Goal: Transaction & Acquisition: Purchase product/service

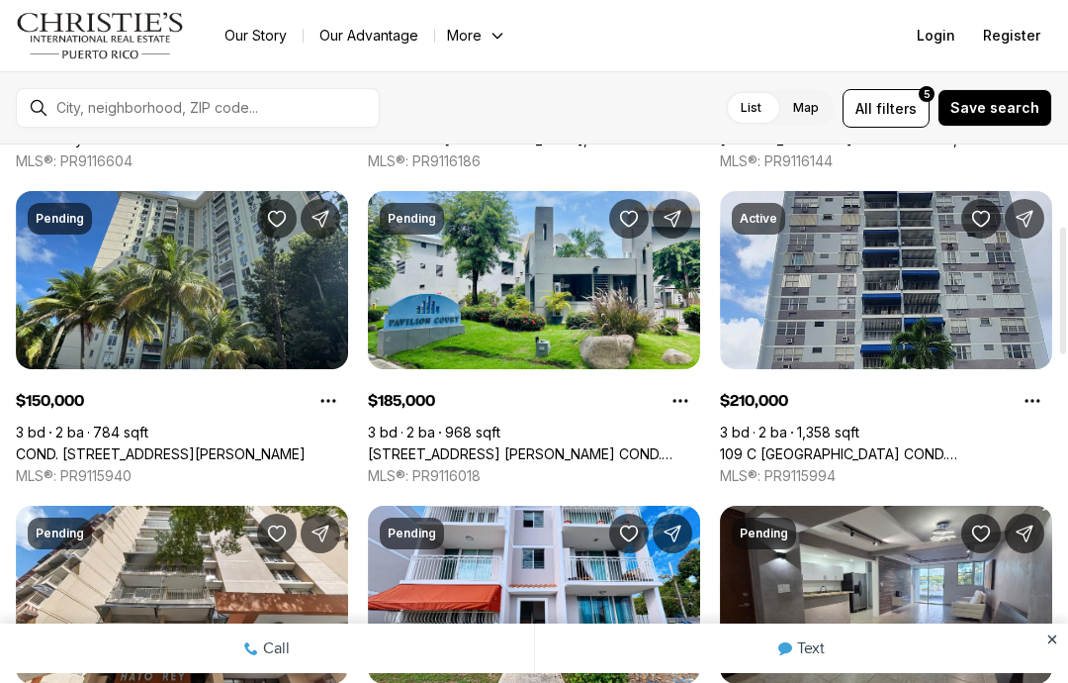
scroll to position [332, 0]
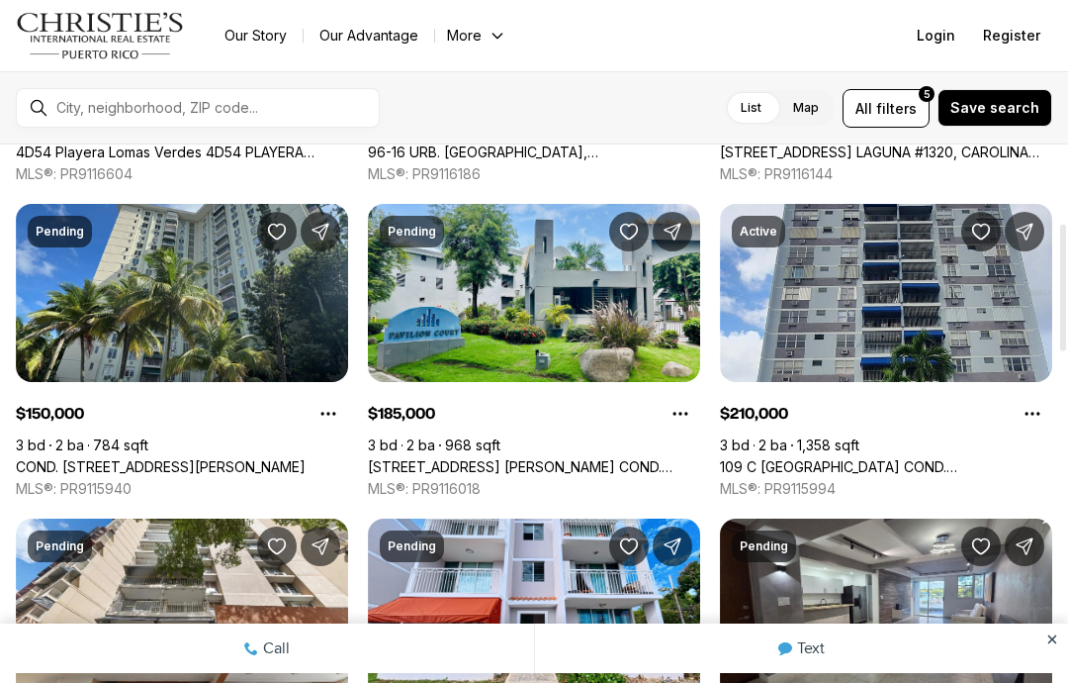
click at [435, 458] on link "[STREET_ADDRESS] [PERSON_NAME] COND. [STREET_ADDRESS][PERSON_NAME]" at bounding box center [534, 467] width 332 height 18
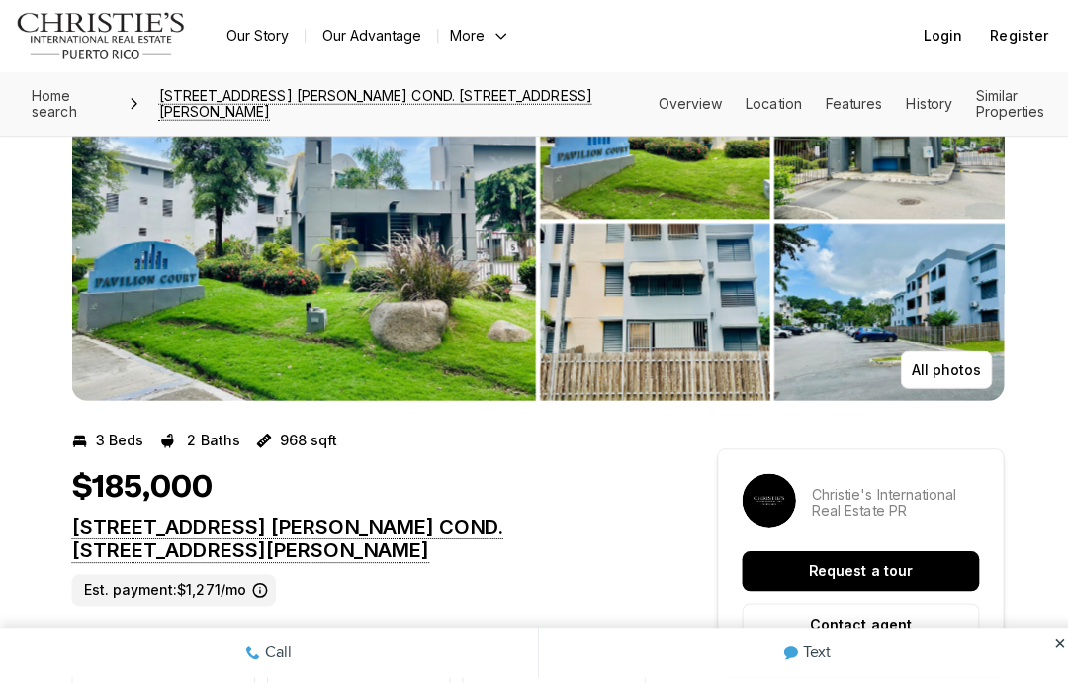
scroll to position [97, 0]
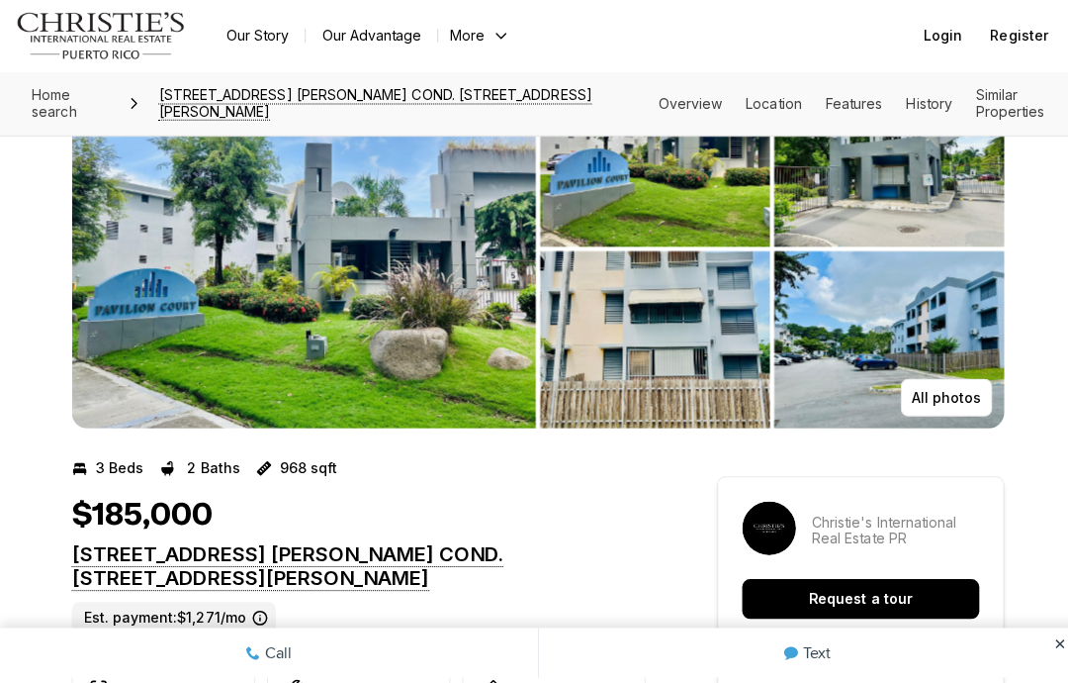
click at [191, 285] on img "View image gallery" at bounding box center [301, 247] width 461 height 356
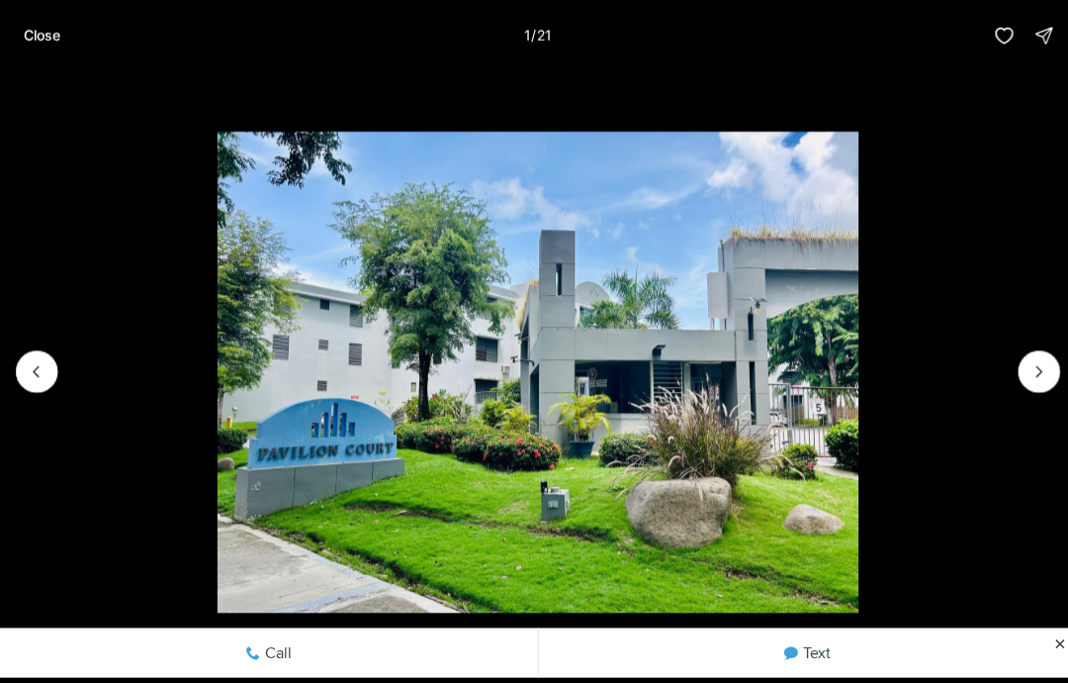
click at [1033, 365] on icon "Next slide" at bounding box center [1032, 369] width 20 height 20
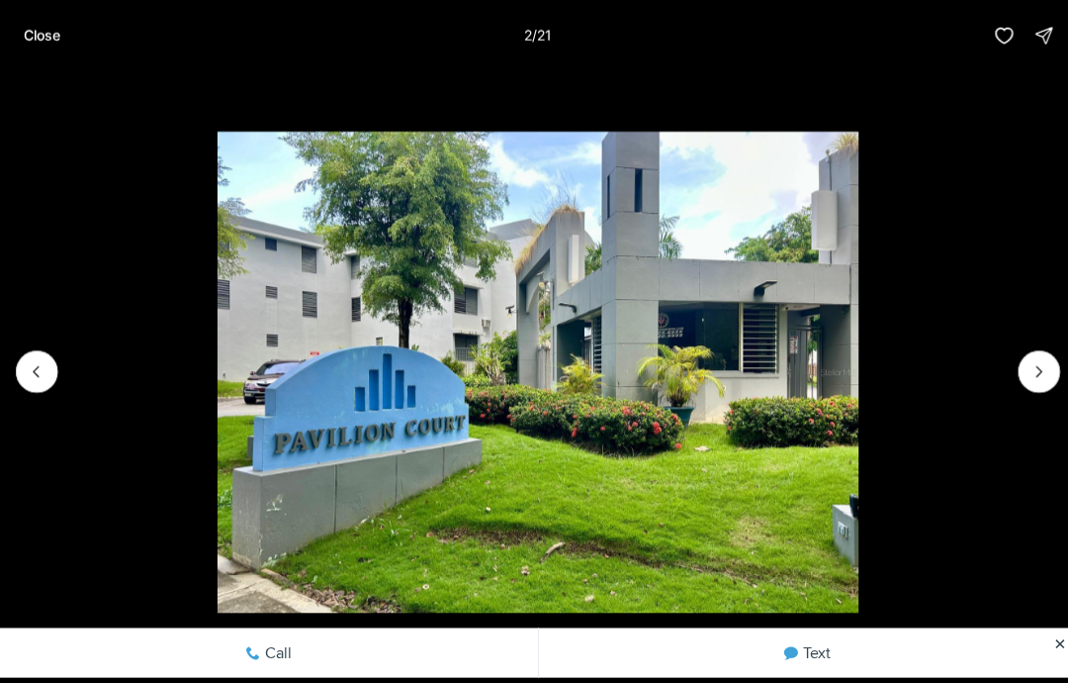
click at [1027, 368] on icon "Next slide" at bounding box center [1032, 369] width 20 height 20
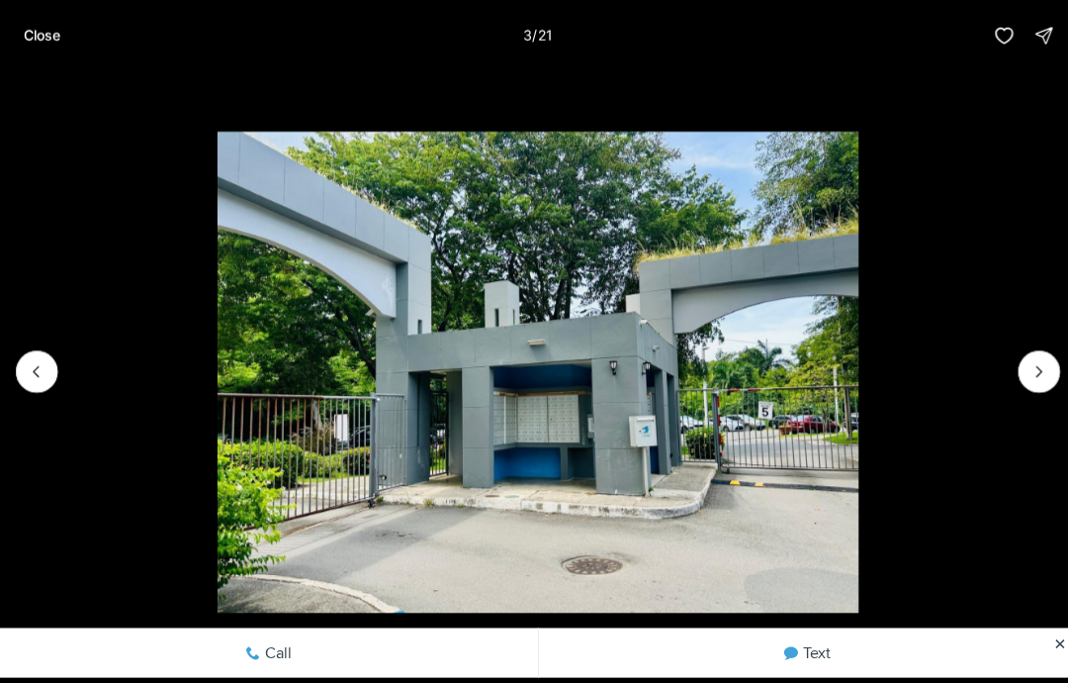
click at [1025, 374] on icon "Next slide" at bounding box center [1032, 369] width 20 height 20
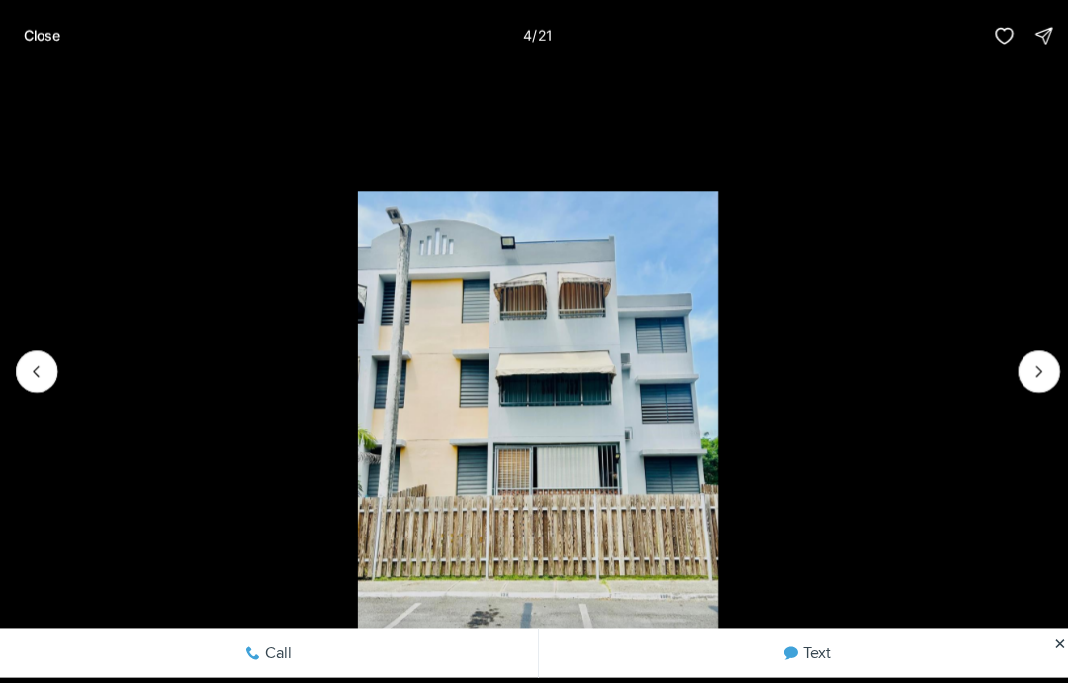
click at [1038, 361] on icon "Next slide" at bounding box center [1032, 369] width 20 height 20
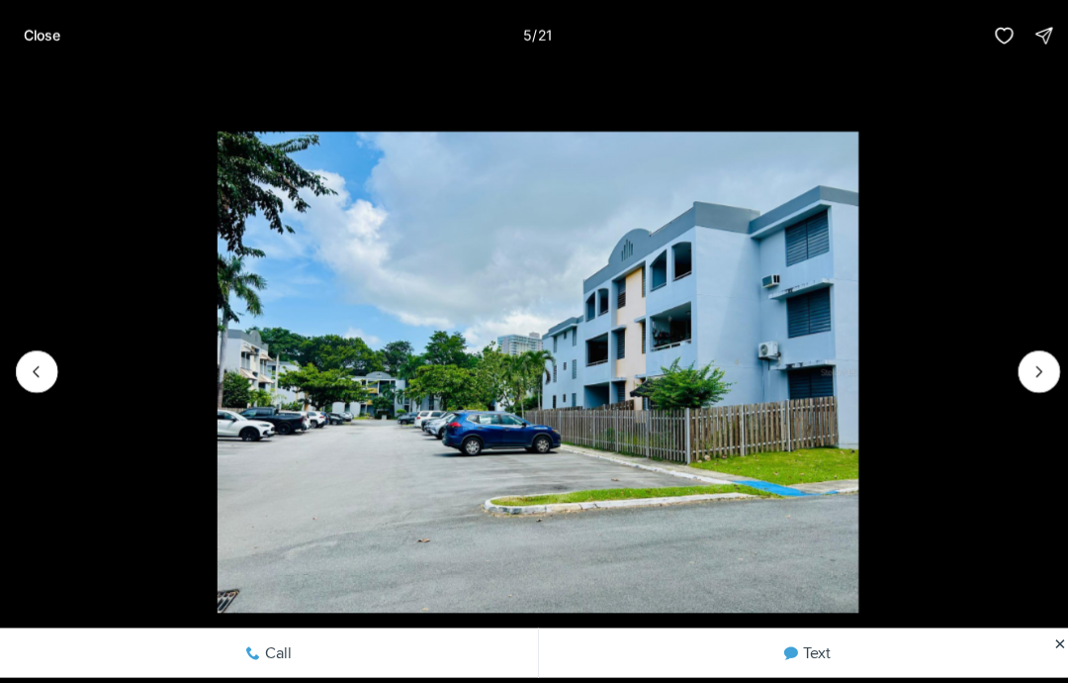
click at [1039, 367] on icon "Next slide" at bounding box center [1032, 369] width 20 height 20
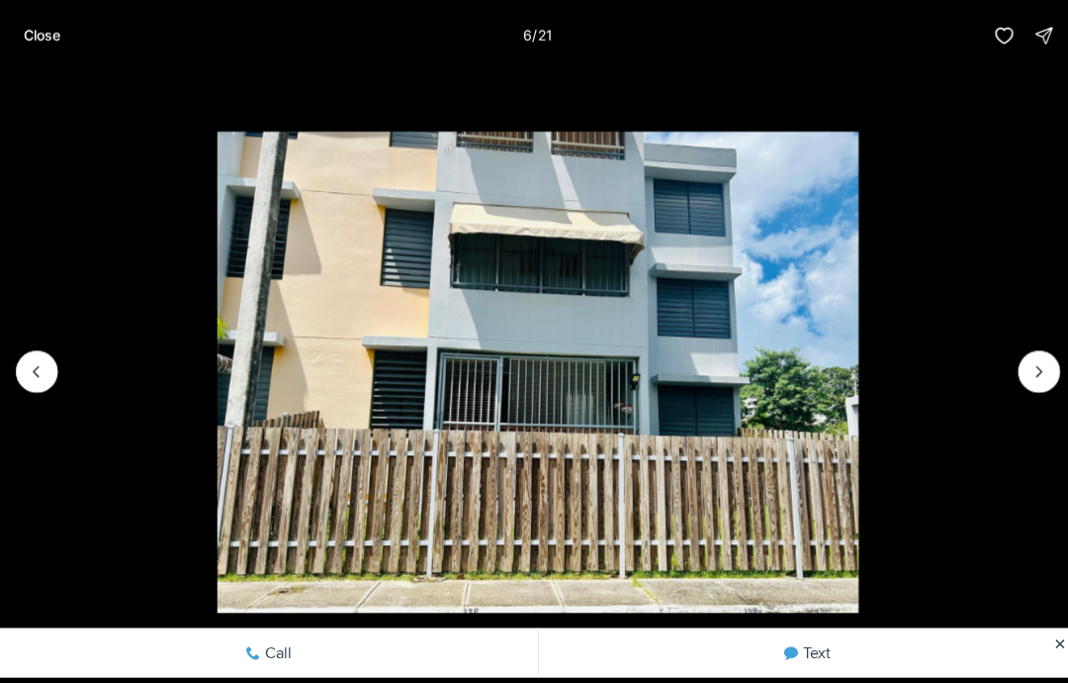
click at [853, 359] on img "6 of 21" at bounding box center [534, 370] width 637 height 478
click at [1024, 374] on icon "Next slide" at bounding box center [1032, 369] width 20 height 20
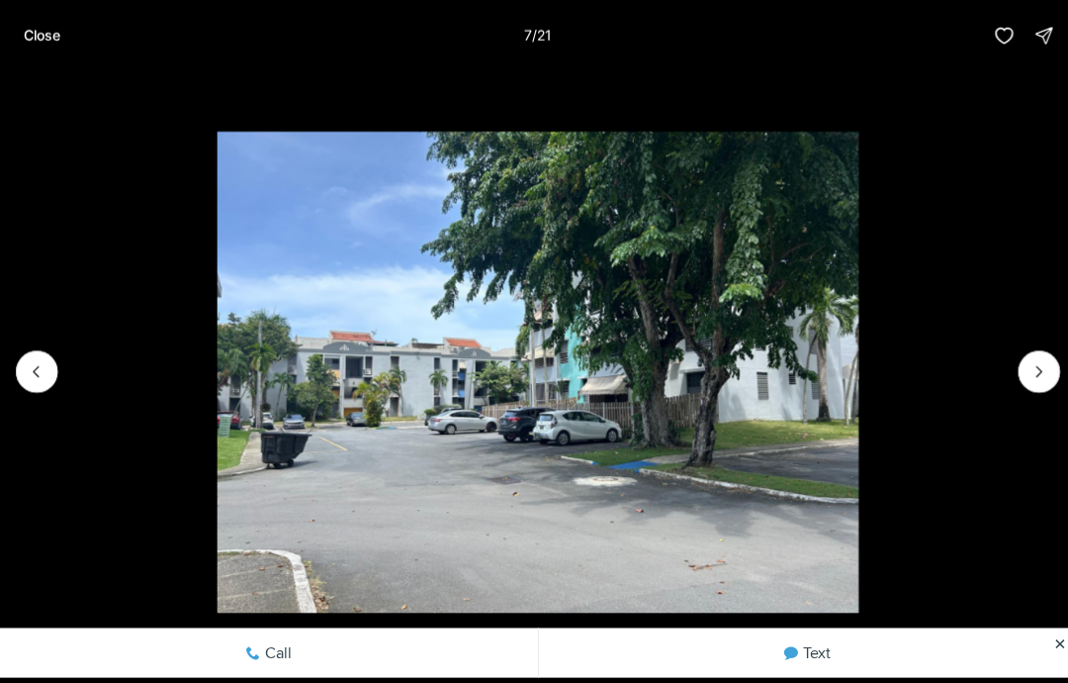
click at [1033, 378] on icon "Next slide" at bounding box center [1032, 369] width 20 height 20
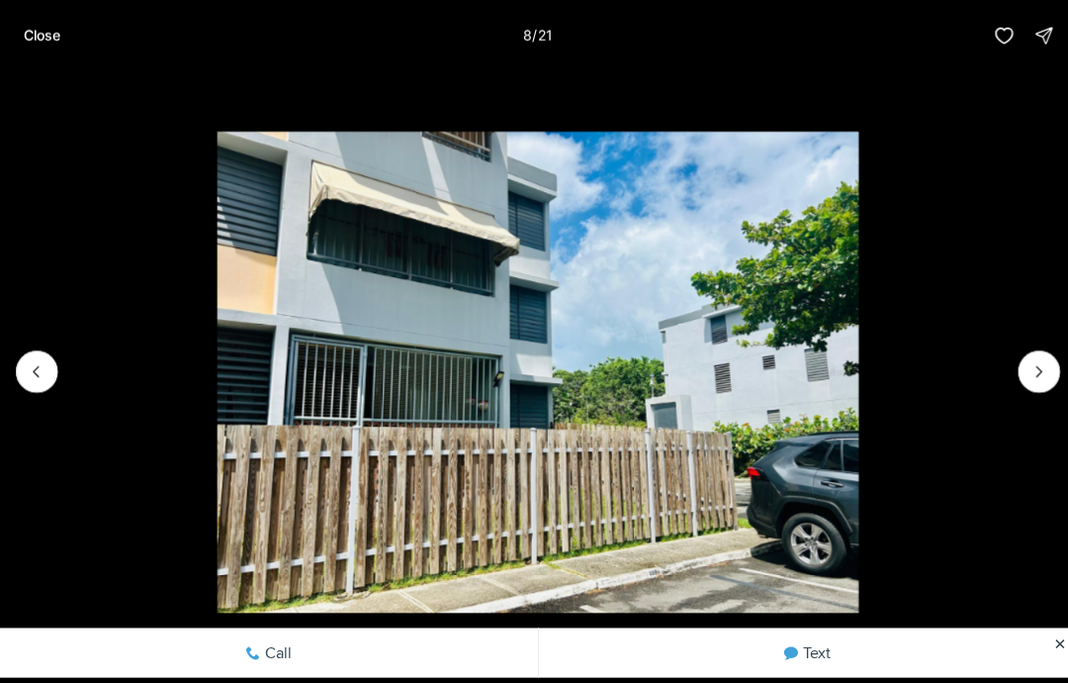
click at [1031, 372] on icon "Next slide" at bounding box center [1032, 369] width 5 height 10
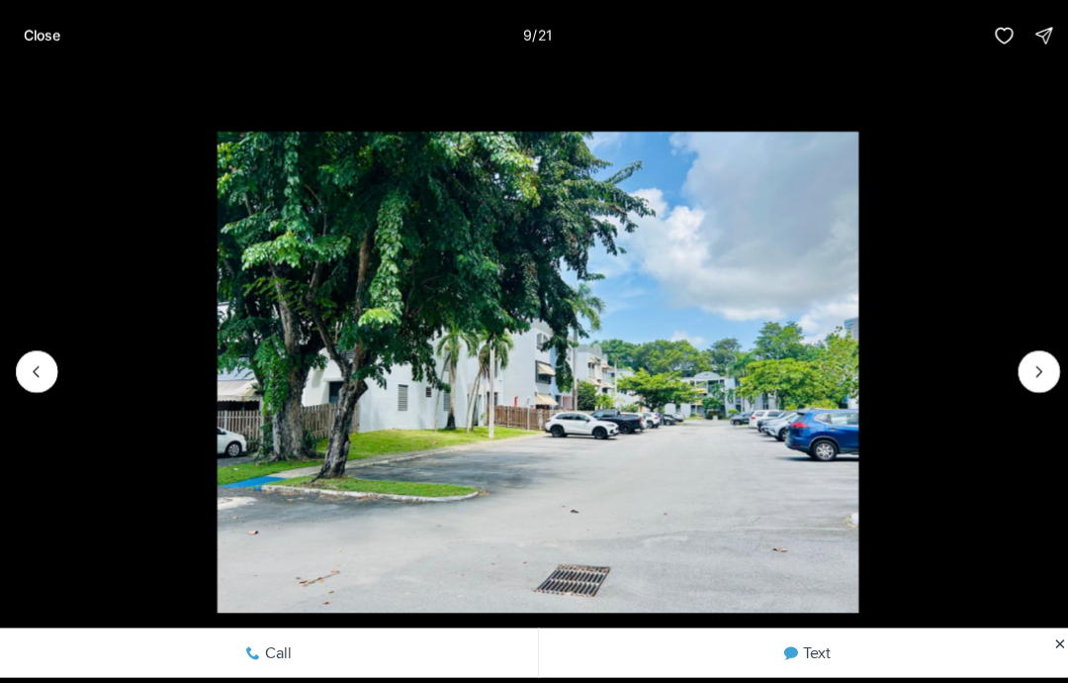
click at [1038, 361] on icon "Next slide" at bounding box center [1032, 369] width 20 height 20
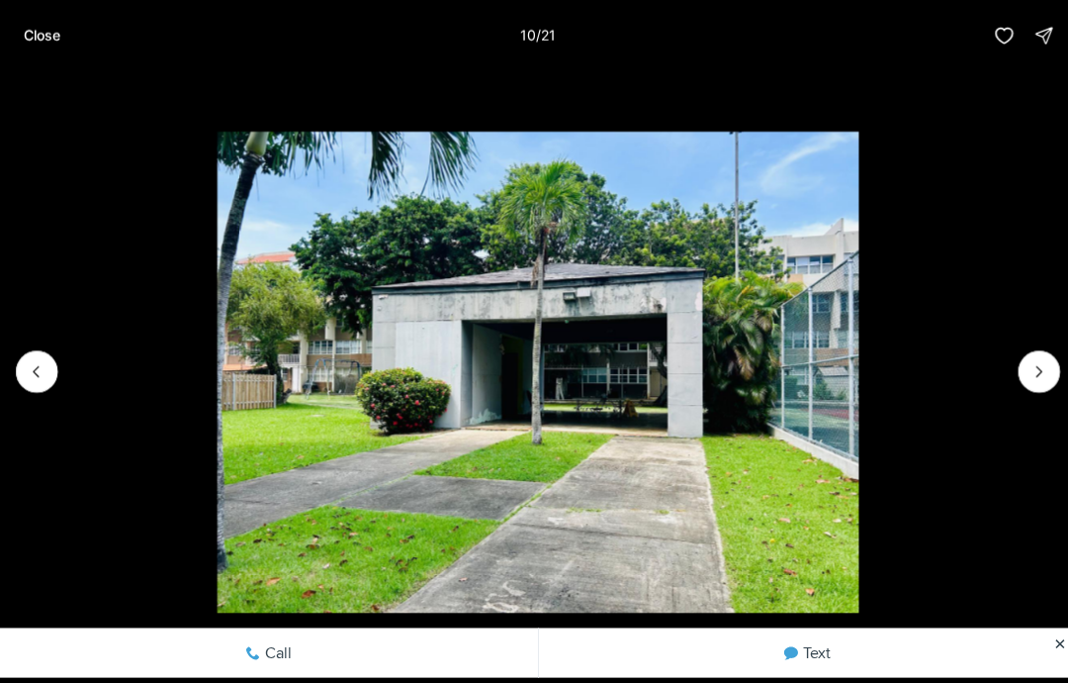
click at [1039, 360] on icon "Next slide" at bounding box center [1032, 369] width 20 height 20
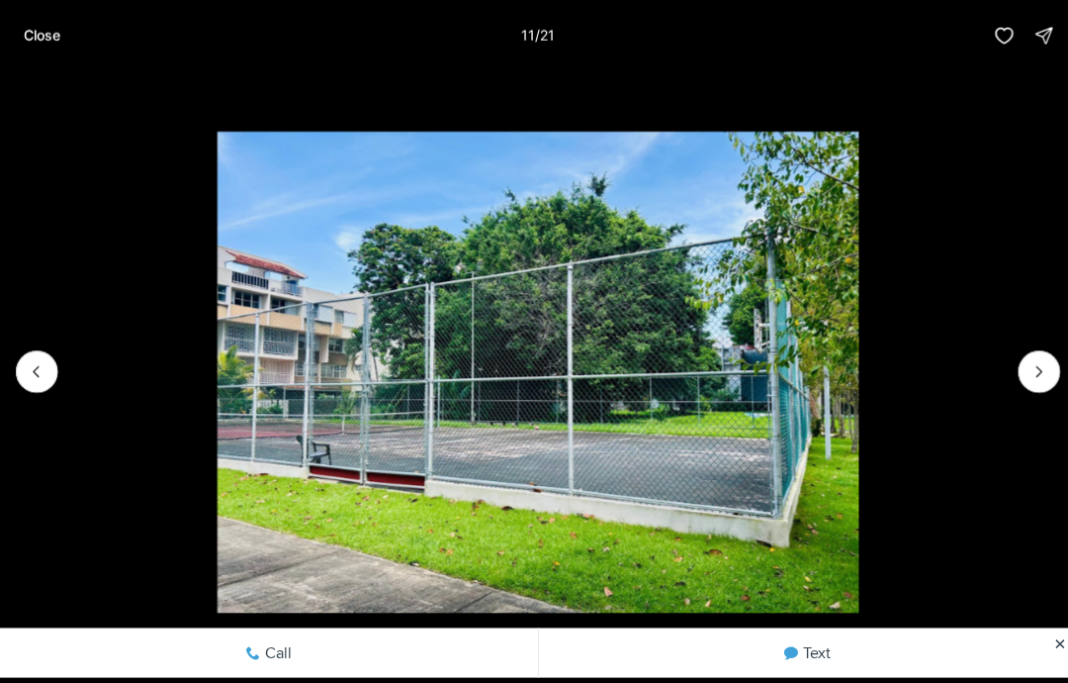
click at [1036, 368] on icon "Next slide" at bounding box center [1032, 369] width 20 height 20
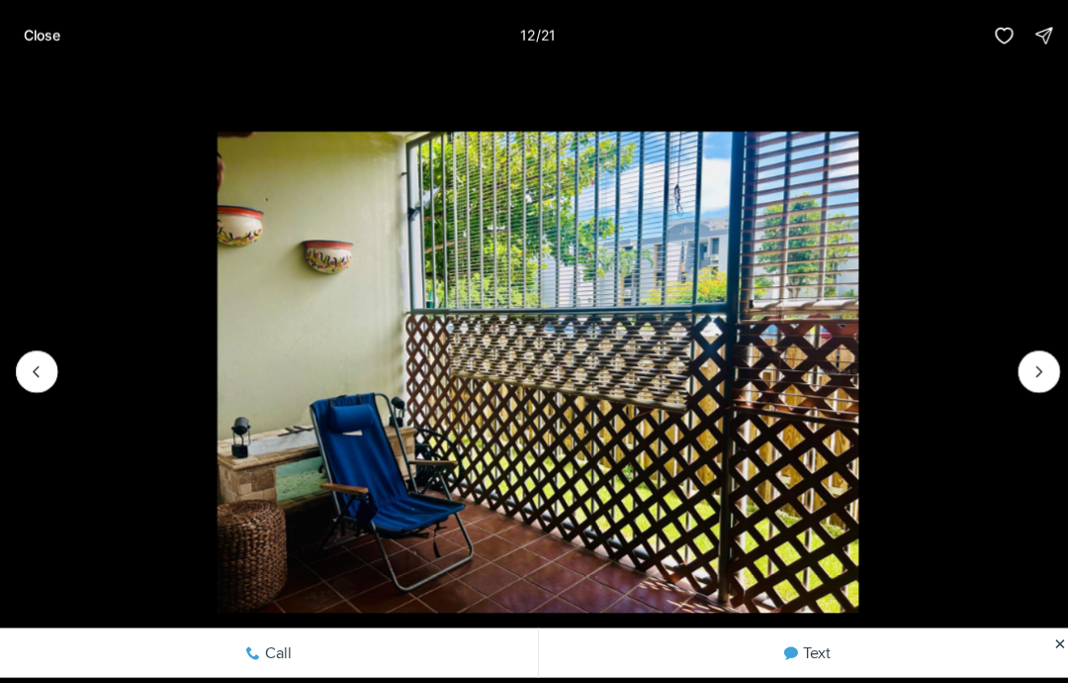
click at [1051, 363] on button "Next slide" at bounding box center [1032, 369] width 42 height 42
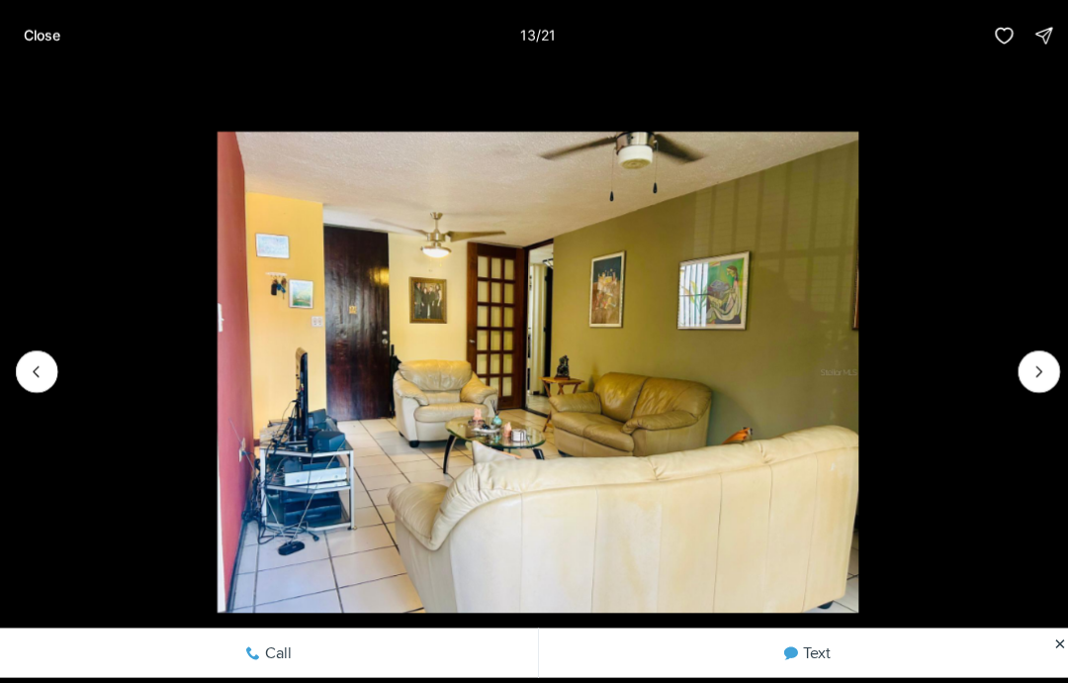
click at [1032, 370] on icon "Next slide" at bounding box center [1032, 369] width 20 height 20
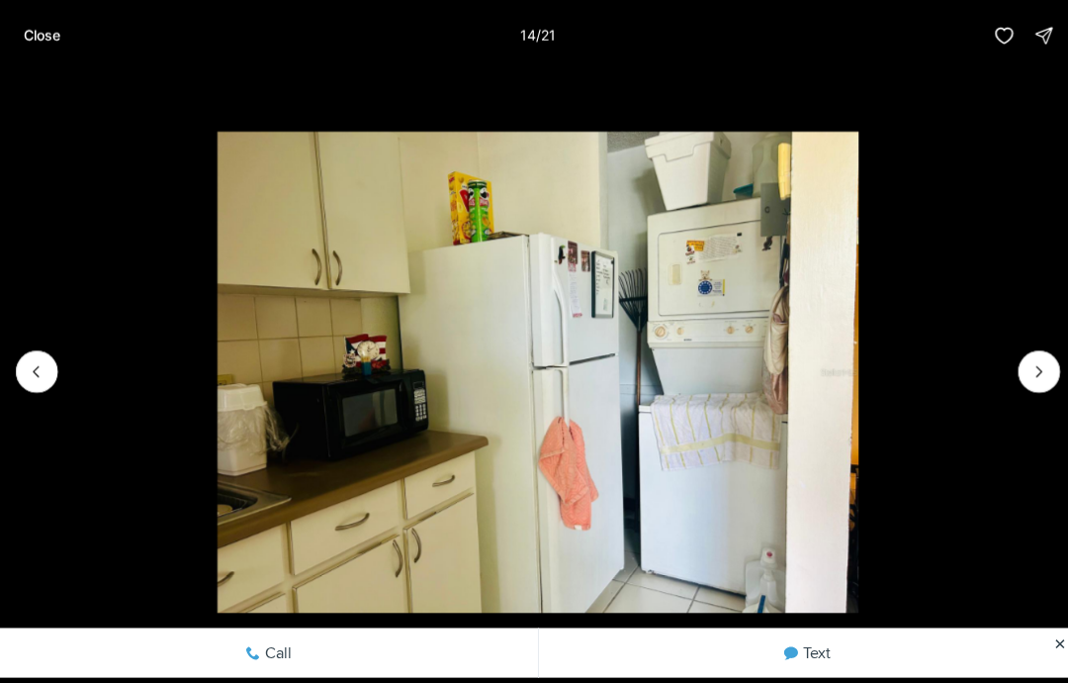
click at [1023, 376] on icon "Next slide" at bounding box center [1032, 369] width 20 height 20
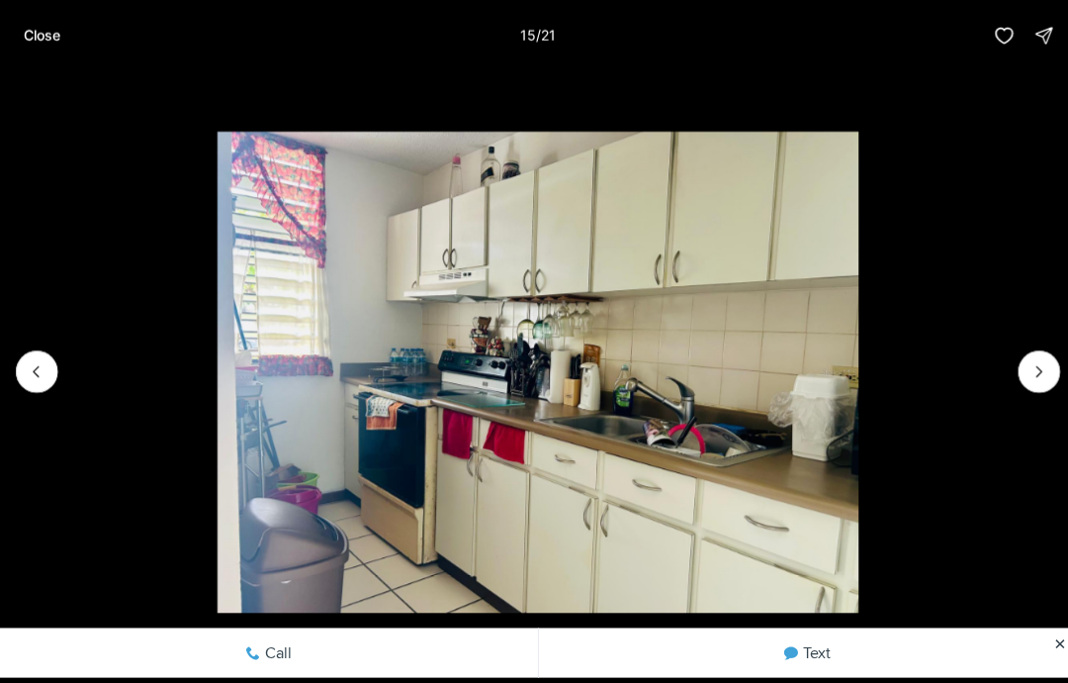
click at [1052, 366] on button "Next slide" at bounding box center [1032, 369] width 42 height 42
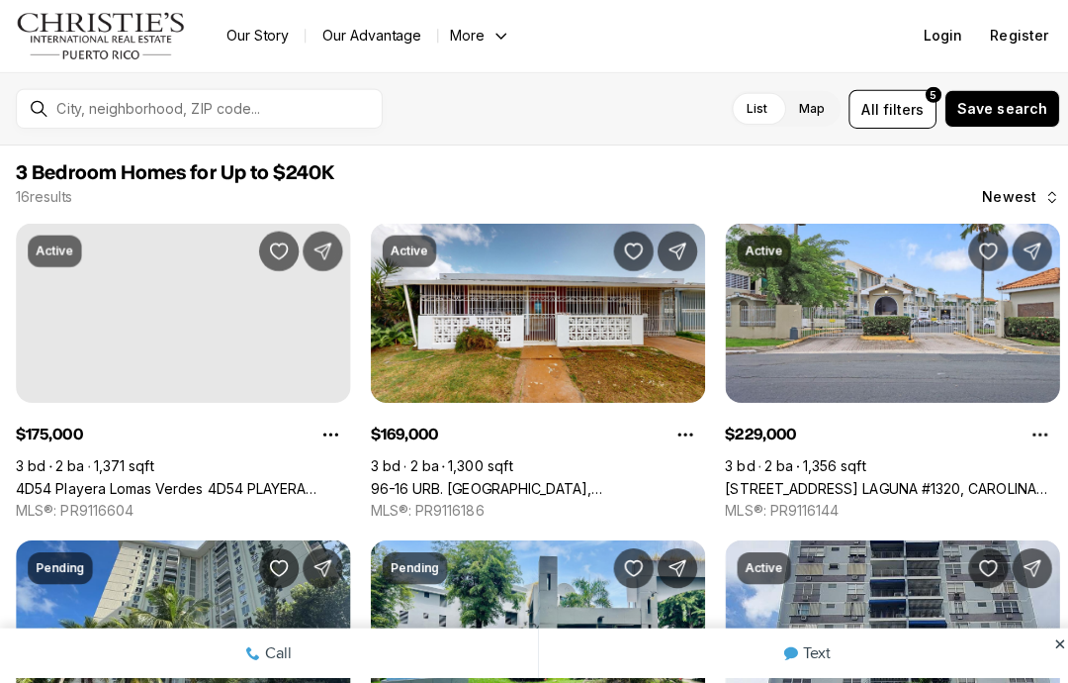
scroll to position [332, 0]
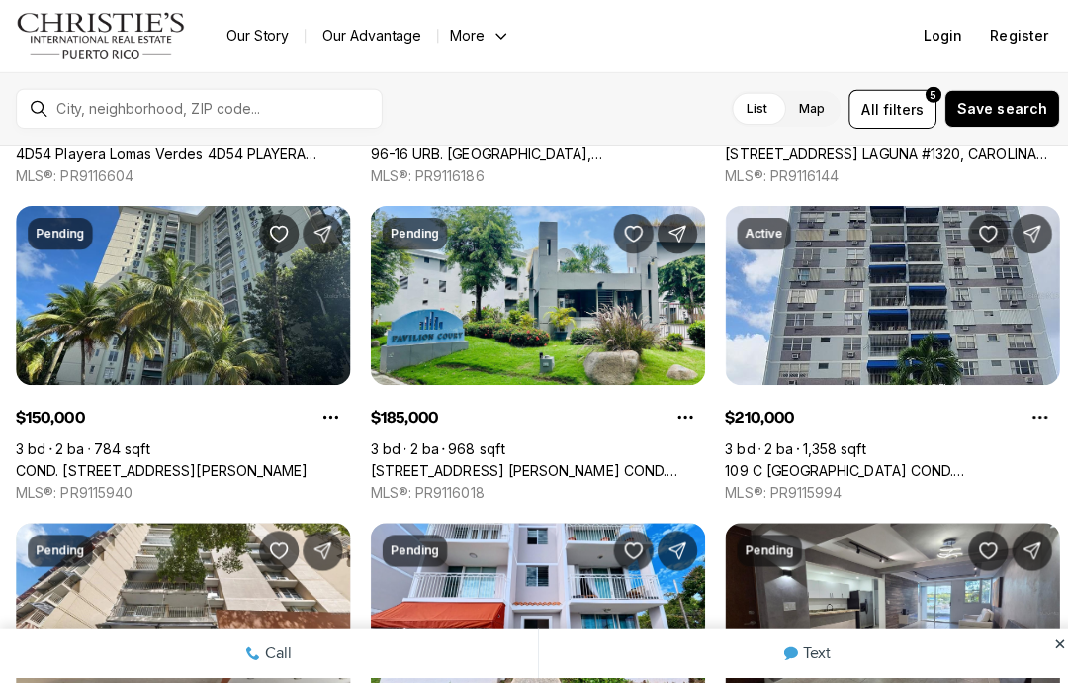
click at [158, 458] on link "COND. [STREET_ADDRESS][PERSON_NAME]" at bounding box center [161, 467] width 290 height 18
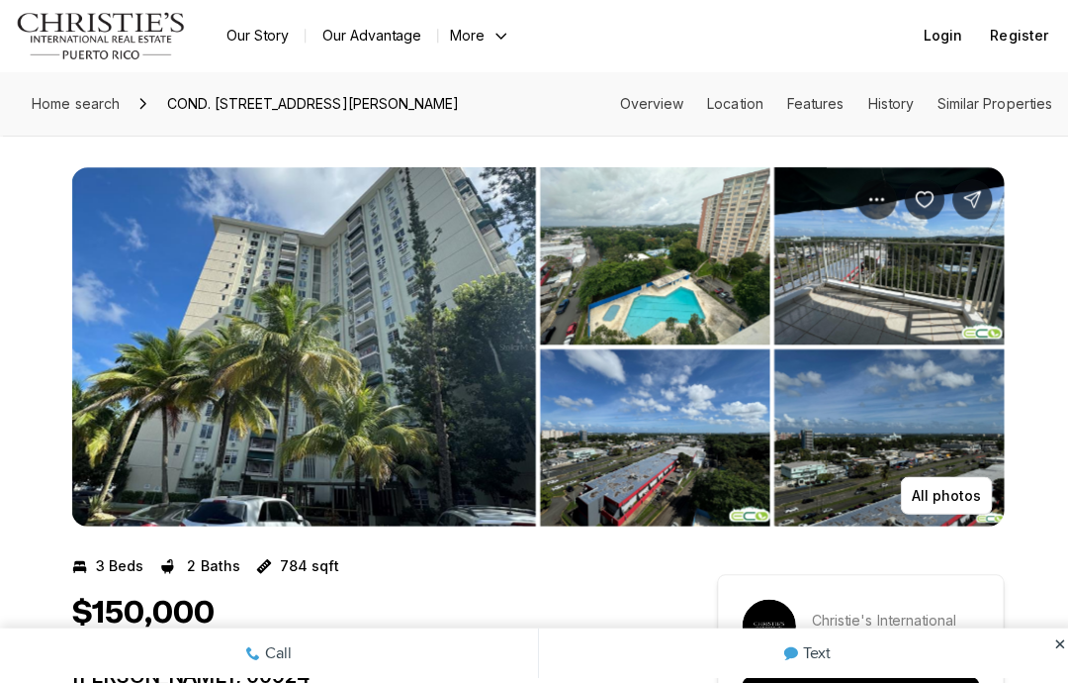
click at [235, 278] on img "View image gallery" at bounding box center [301, 344] width 461 height 356
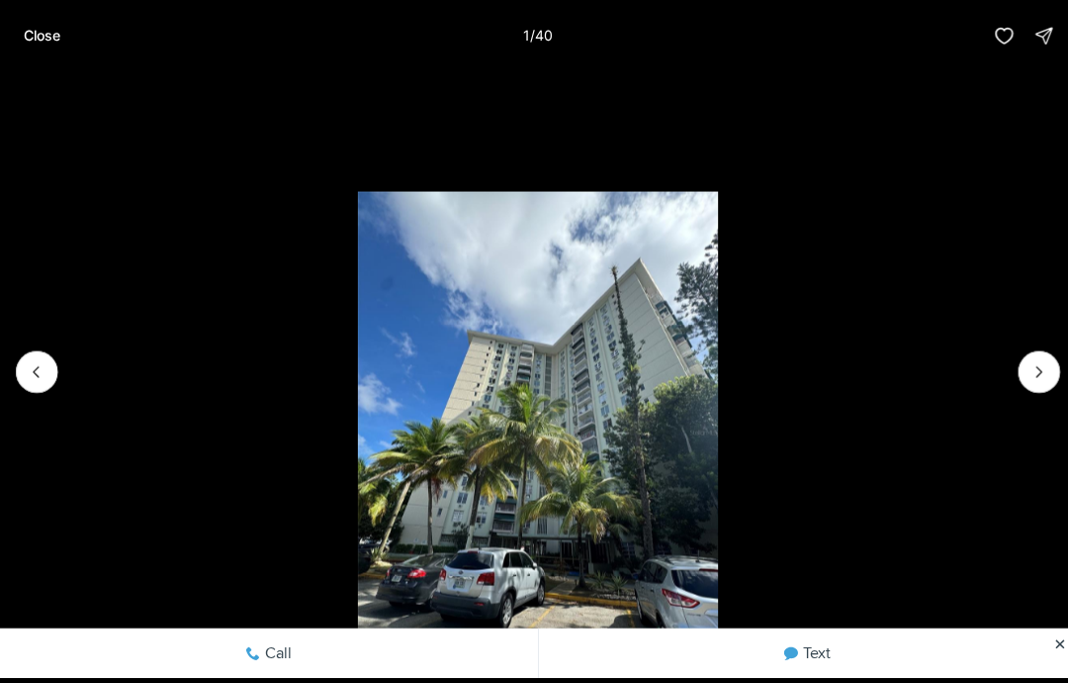
click at [1041, 371] on icon "Next slide" at bounding box center [1032, 369] width 20 height 20
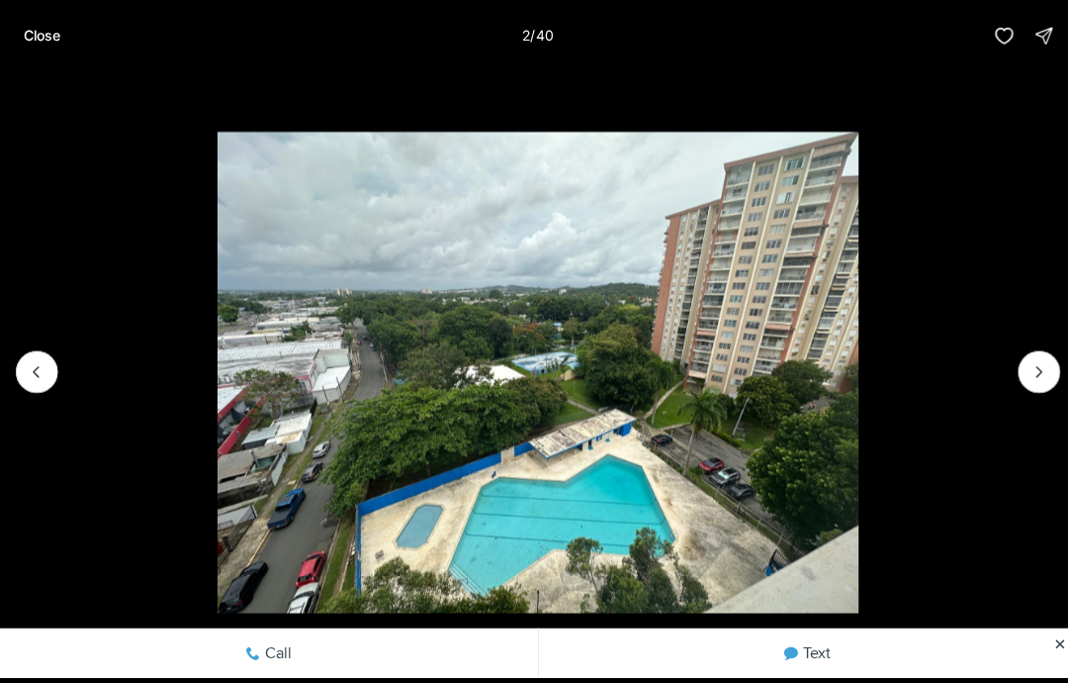
click at [1024, 383] on button "Next slide" at bounding box center [1032, 369] width 42 height 42
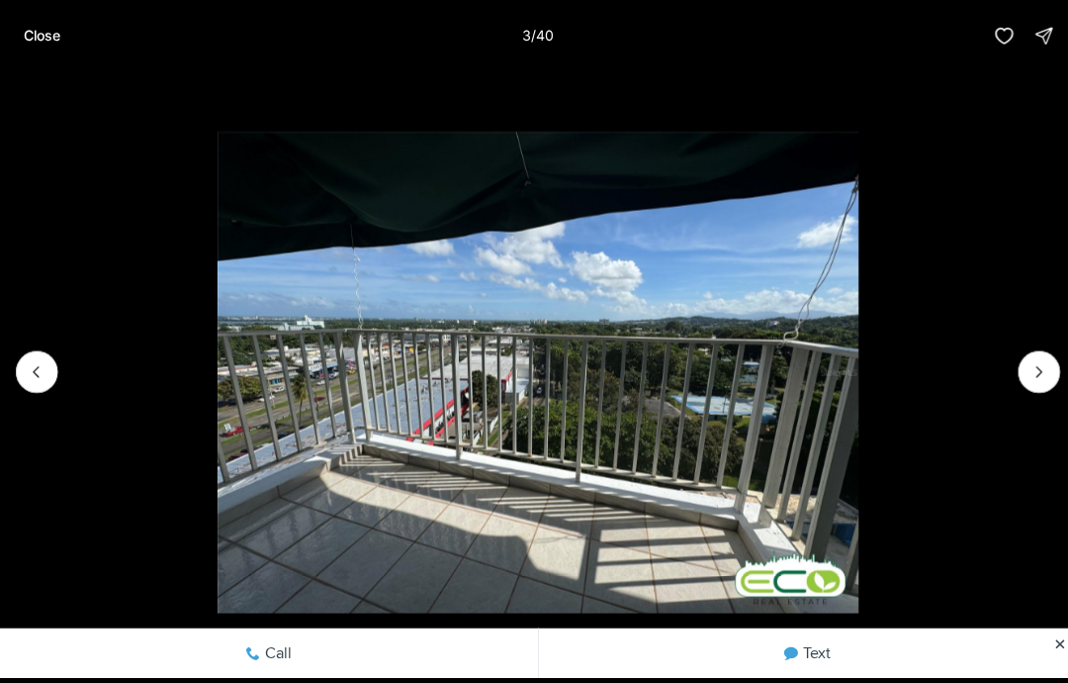
click at [853, 368] on img "3 of 40" at bounding box center [534, 370] width 637 height 478
click at [1034, 376] on icon "Next slide" at bounding box center [1032, 369] width 20 height 20
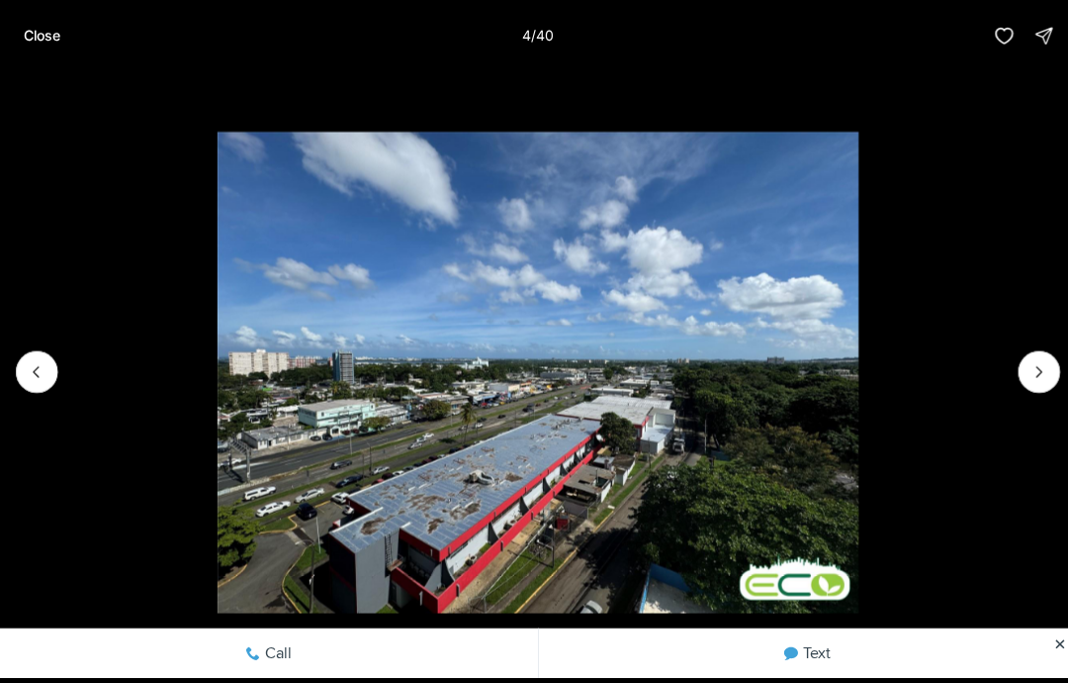
click at [853, 373] on img "4 of 40" at bounding box center [534, 370] width 637 height 478
click at [1030, 371] on icon "Next slide" at bounding box center [1032, 369] width 20 height 20
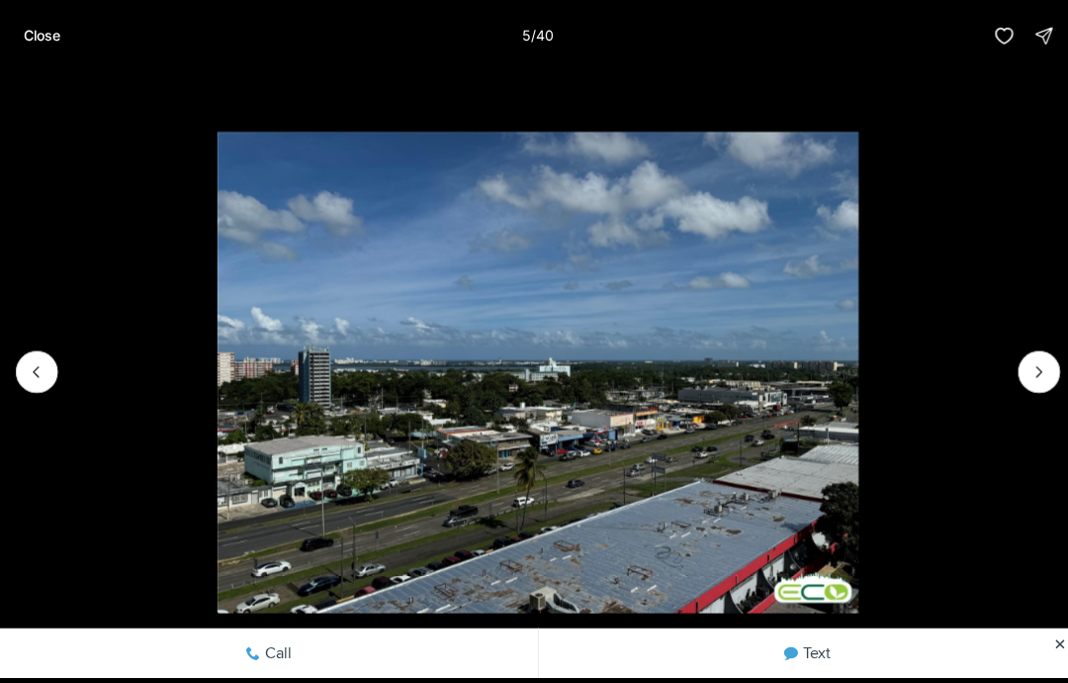
click at [1038, 365] on icon "Next slide" at bounding box center [1032, 369] width 20 height 20
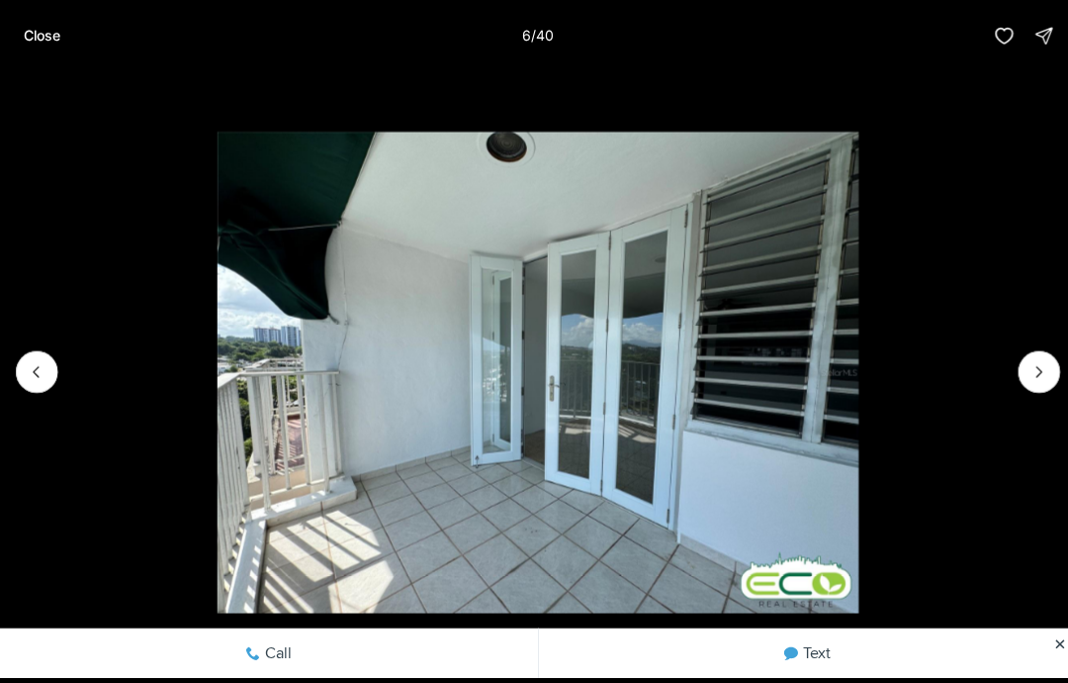
click at [1032, 353] on button "Next slide" at bounding box center [1032, 369] width 42 height 42
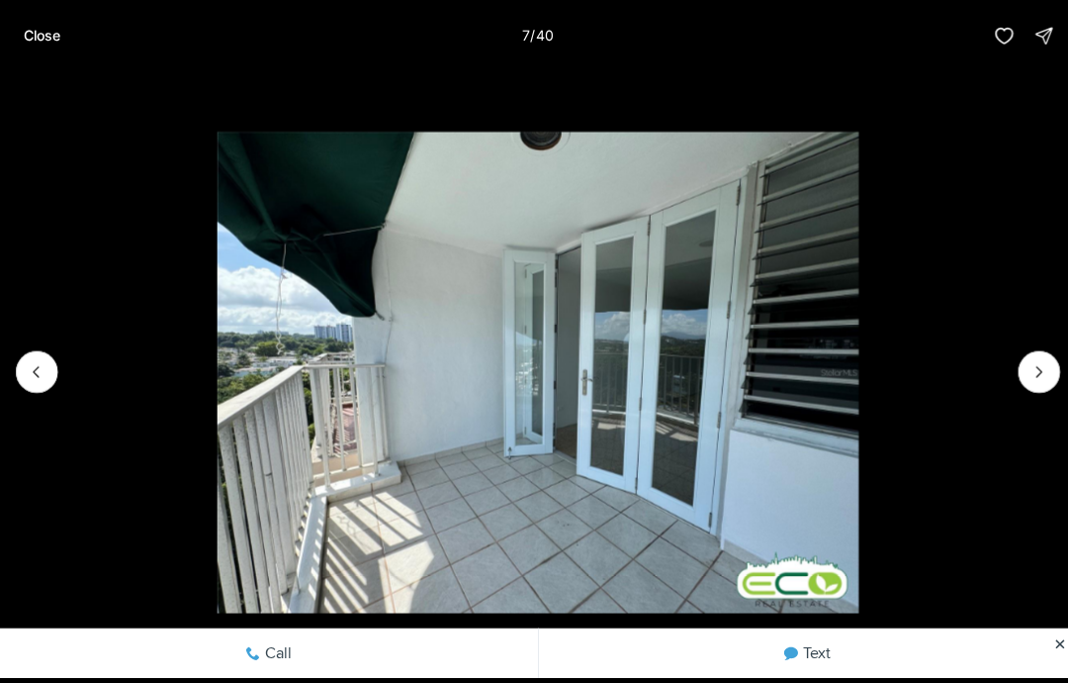
click at [1039, 360] on icon "Next slide" at bounding box center [1032, 369] width 20 height 20
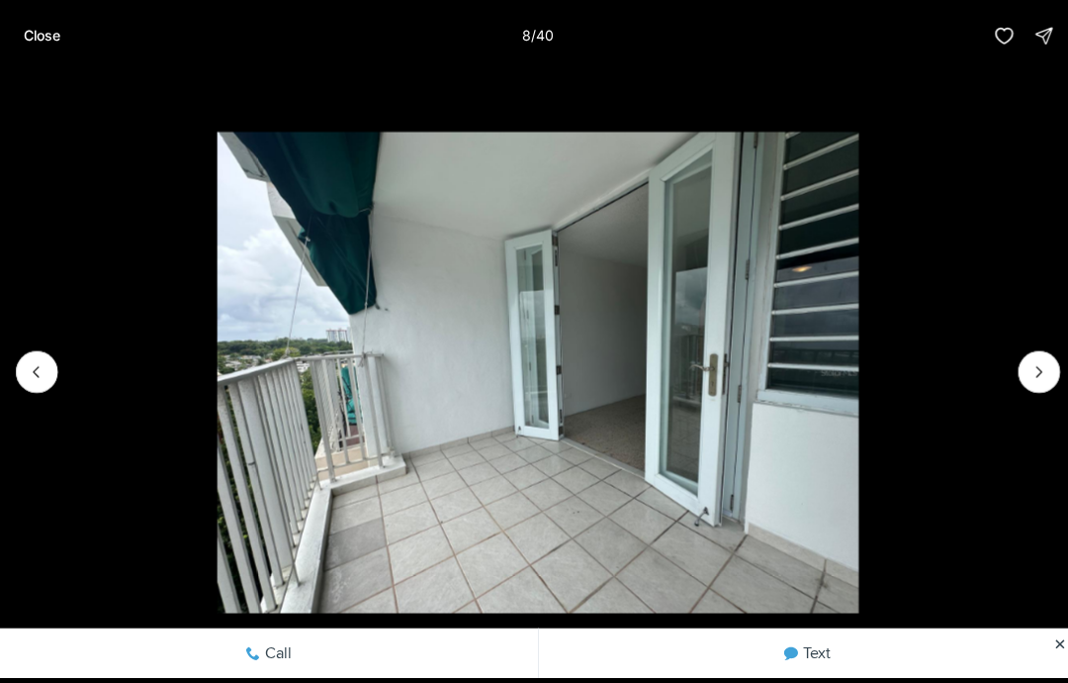
click at [1023, 372] on icon "Next slide" at bounding box center [1032, 369] width 20 height 20
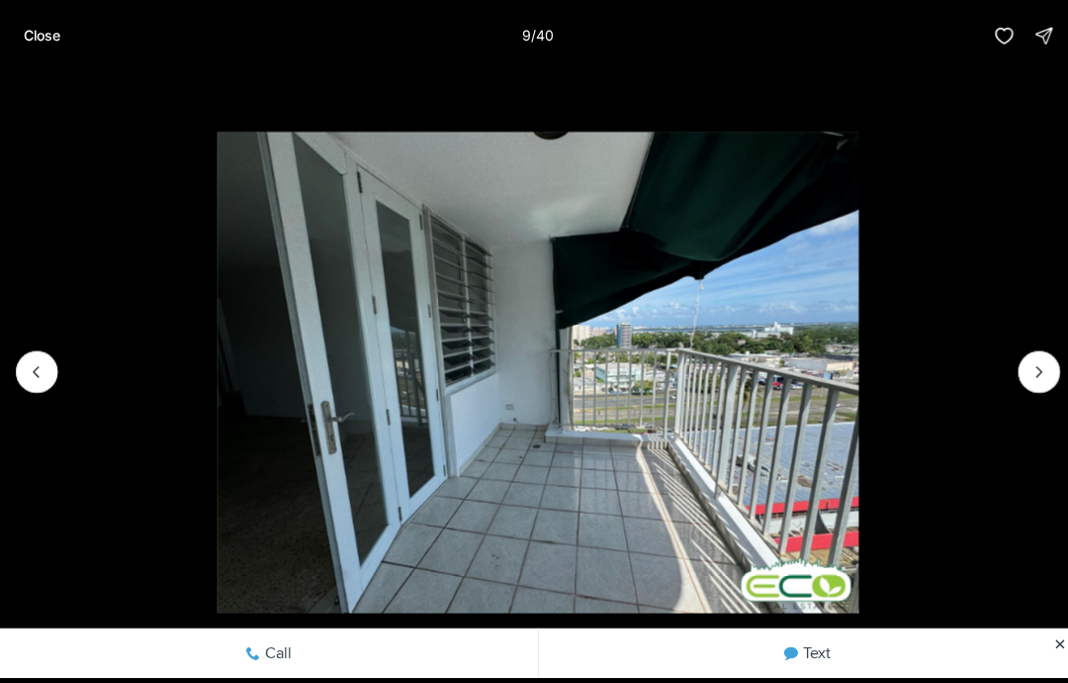
click at [1038, 370] on icon "Next slide" at bounding box center [1032, 369] width 20 height 20
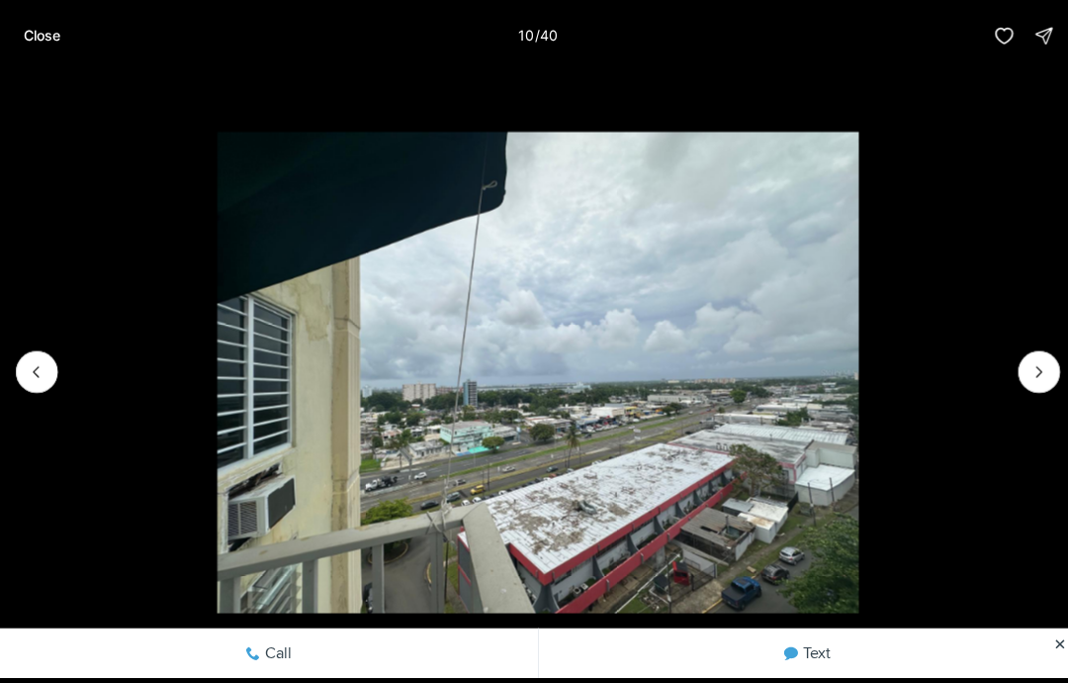
click at [1024, 375] on icon "Next slide" at bounding box center [1032, 369] width 20 height 20
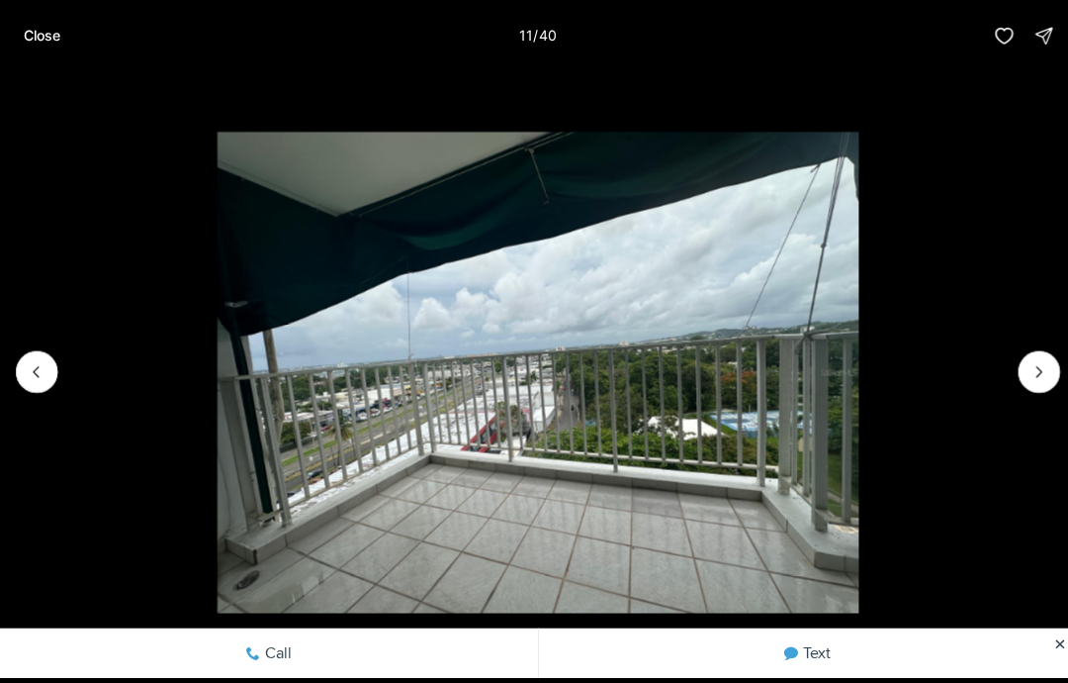
click at [1026, 374] on icon "Next slide" at bounding box center [1032, 369] width 20 height 20
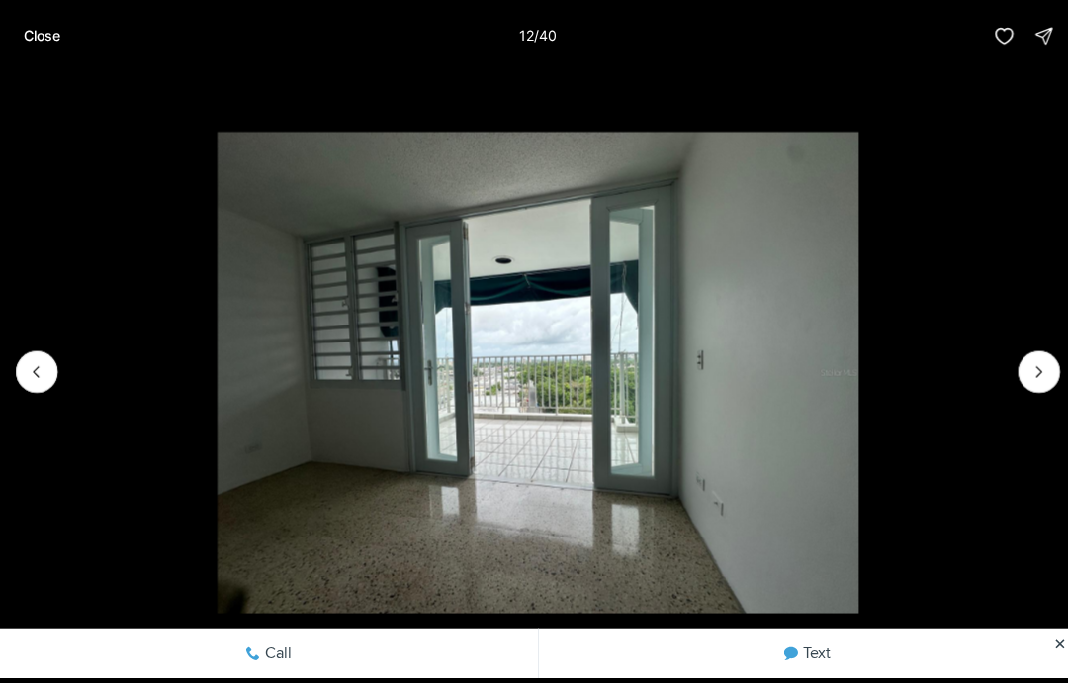
click at [1029, 373] on icon "Next slide" at bounding box center [1032, 369] width 20 height 20
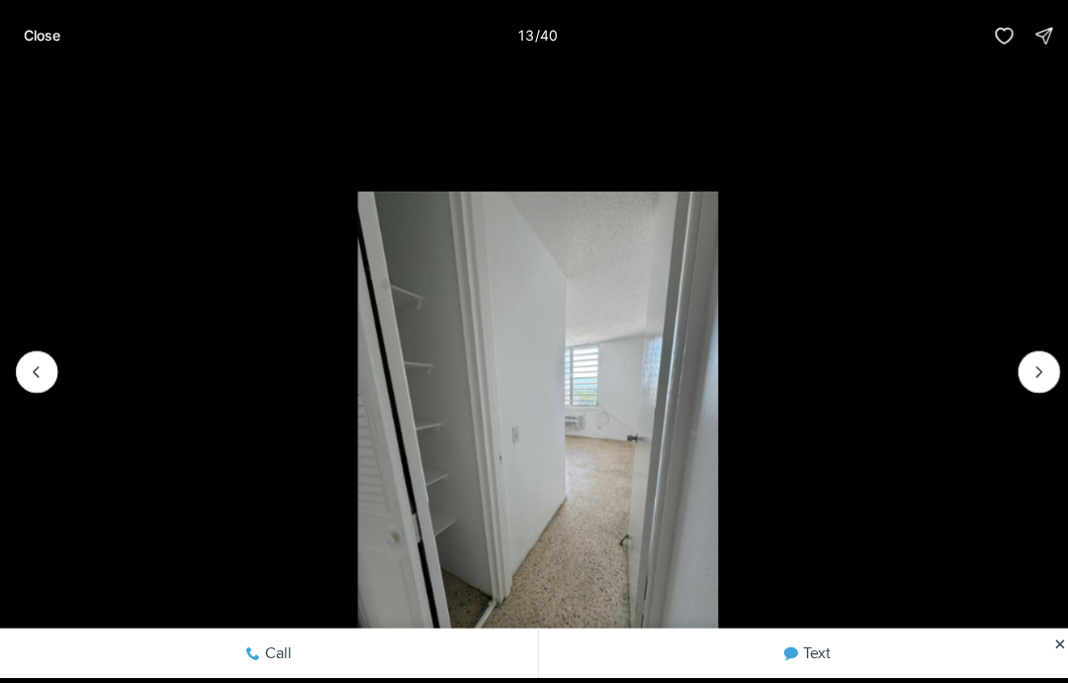
click at [1041, 368] on icon "Next slide" at bounding box center [1032, 369] width 20 height 20
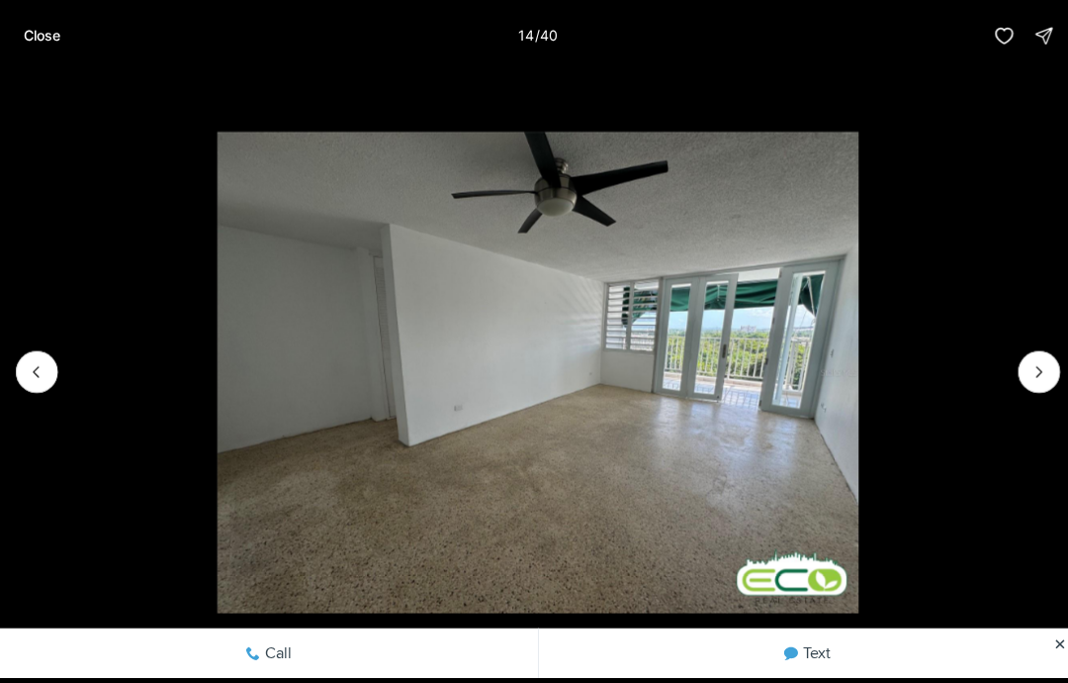
click at [1026, 374] on icon "Next slide" at bounding box center [1032, 369] width 20 height 20
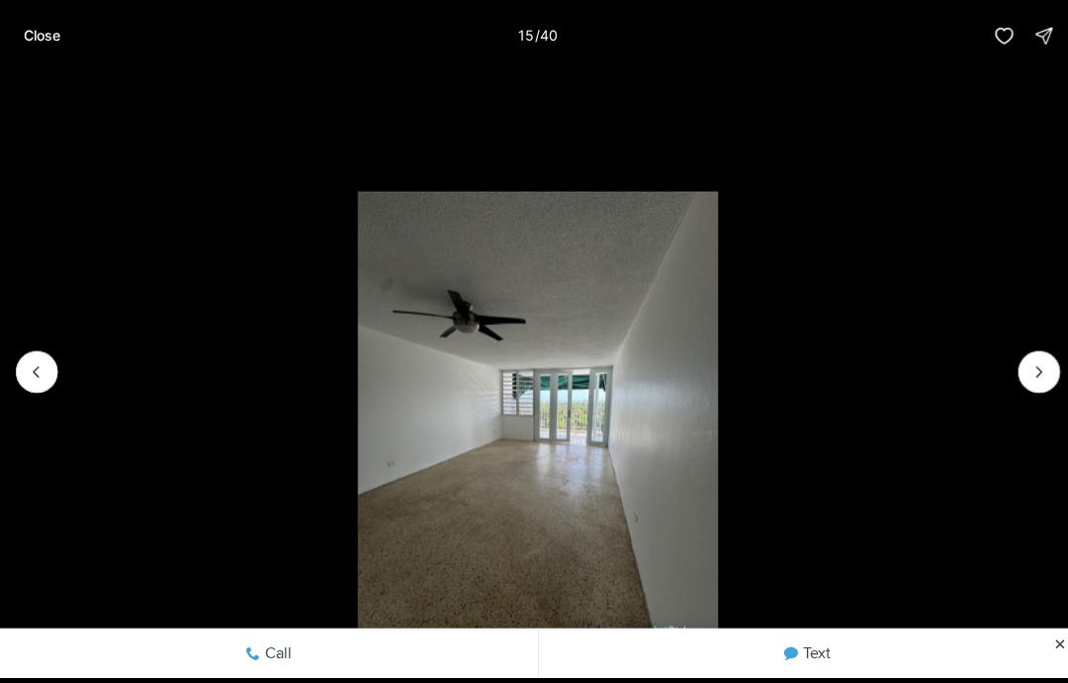
click at [1040, 373] on icon "Next slide" at bounding box center [1032, 369] width 20 height 20
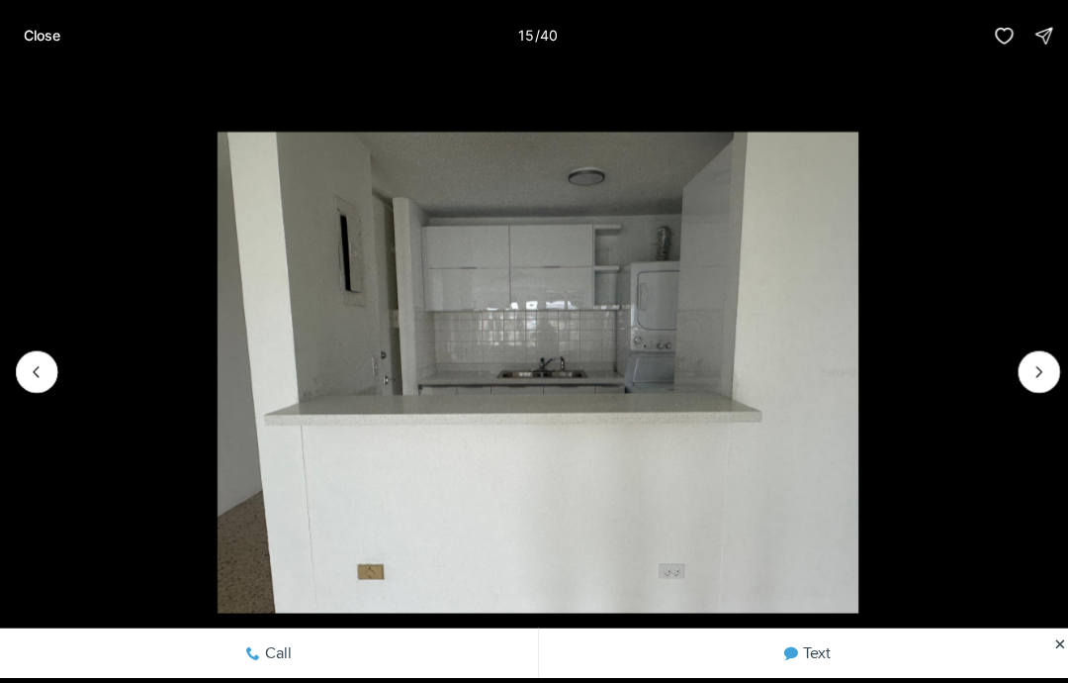
click at [1021, 376] on button "Next slide" at bounding box center [1032, 369] width 42 height 42
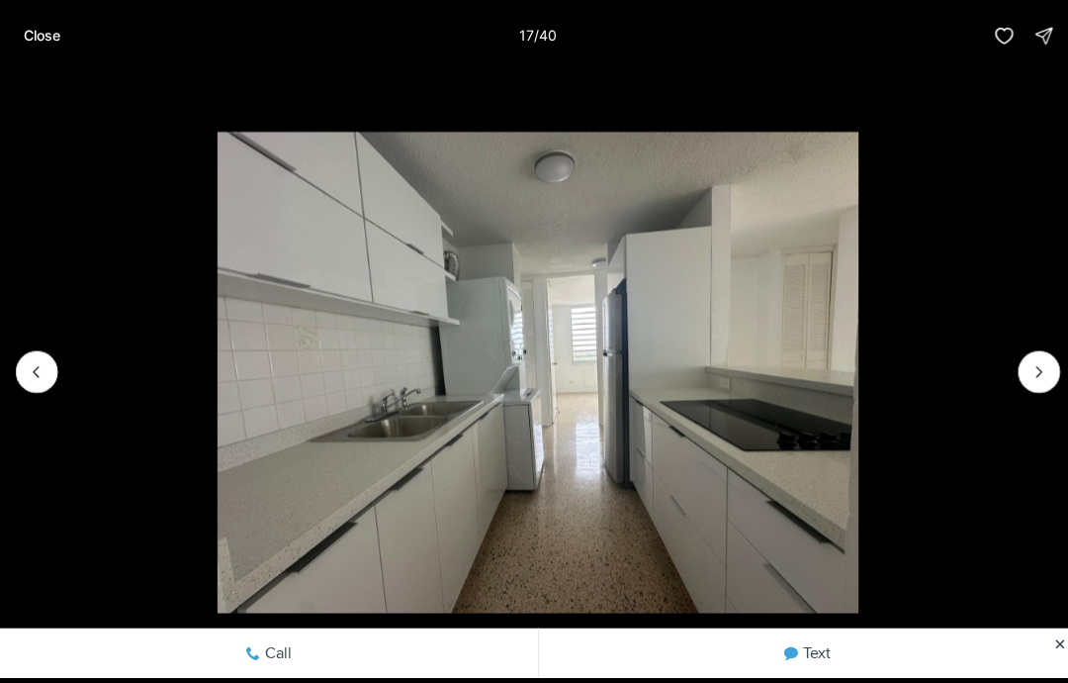
click at [1024, 372] on icon "Next slide" at bounding box center [1032, 369] width 20 height 20
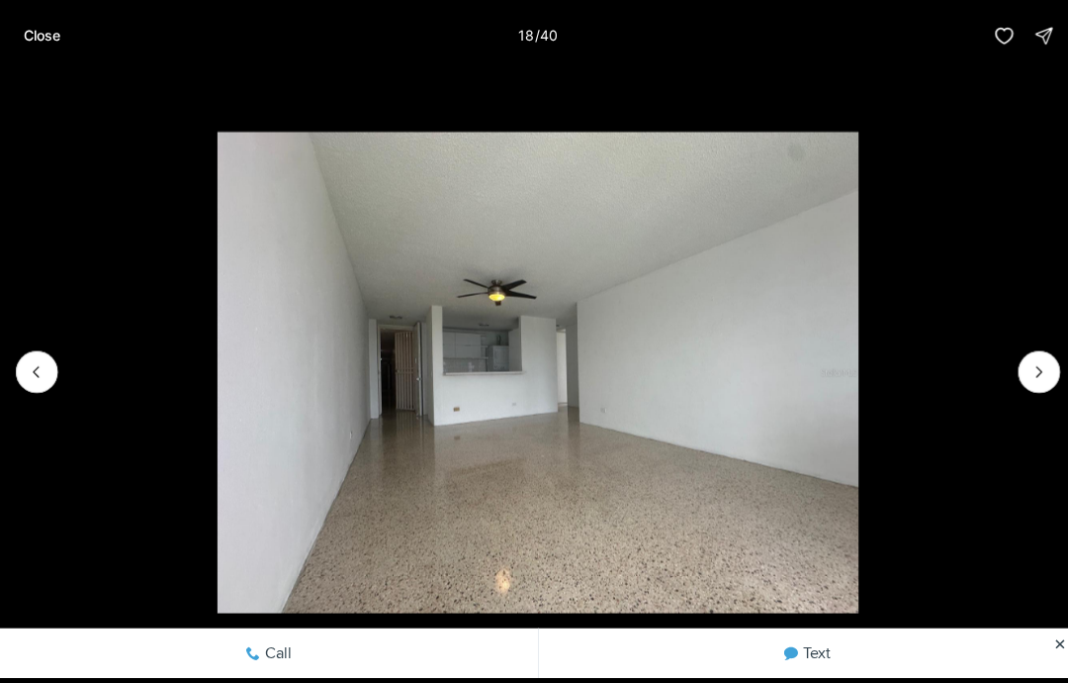
click at [1025, 371] on icon "Next slide" at bounding box center [1032, 369] width 20 height 20
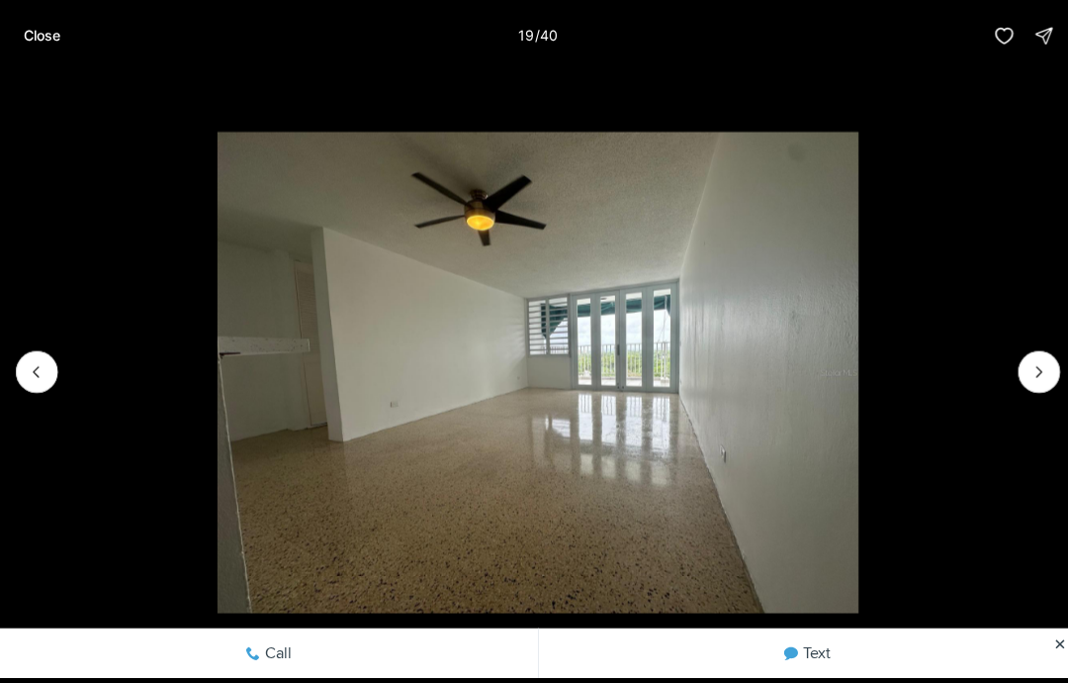
click at [1028, 369] on icon "Next slide" at bounding box center [1032, 369] width 20 height 20
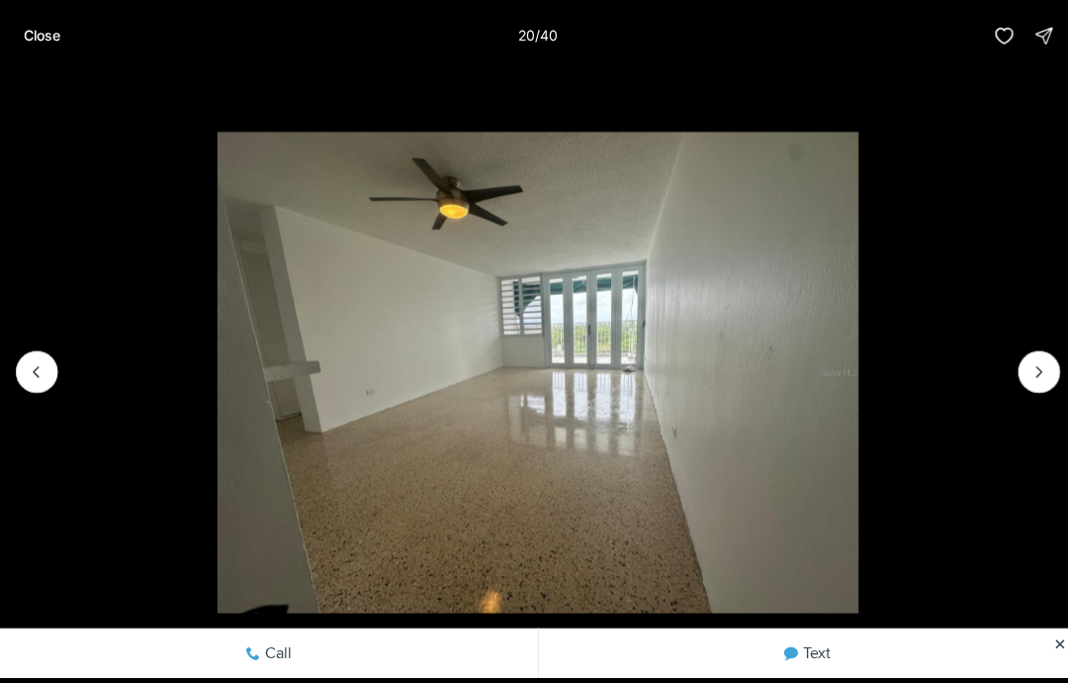
click at [1024, 374] on icon "Next slide" at bounding box center [1032, 369] width 20 height 20
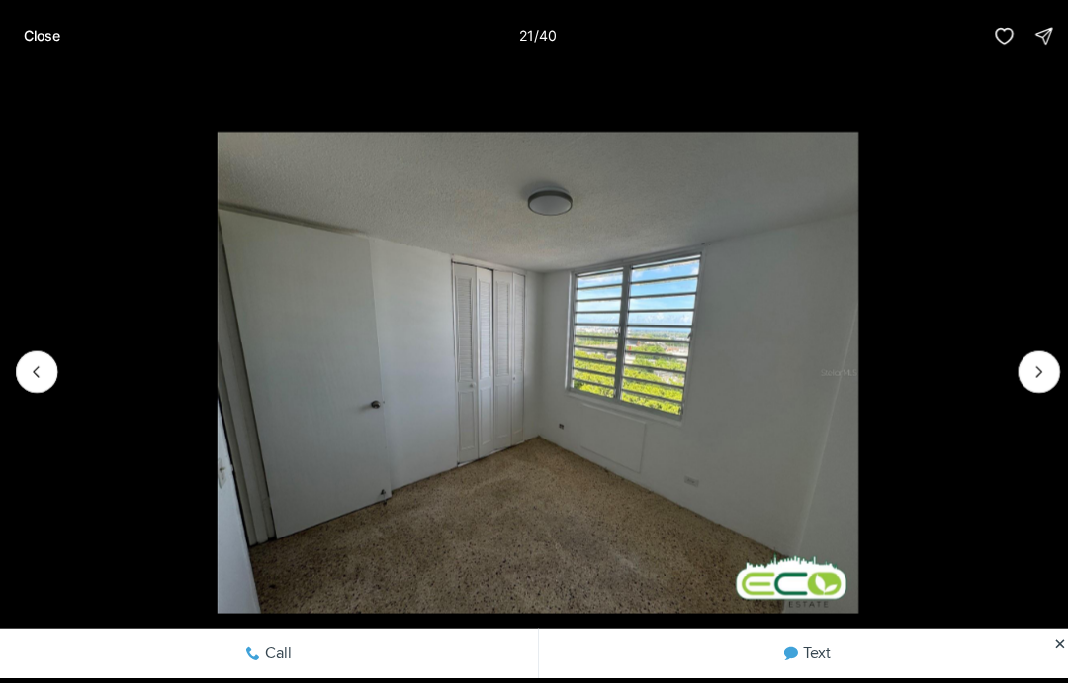
click at [1022, 376] on icon "Next slide" at bounding box center [1032, 369] width 20 height 20
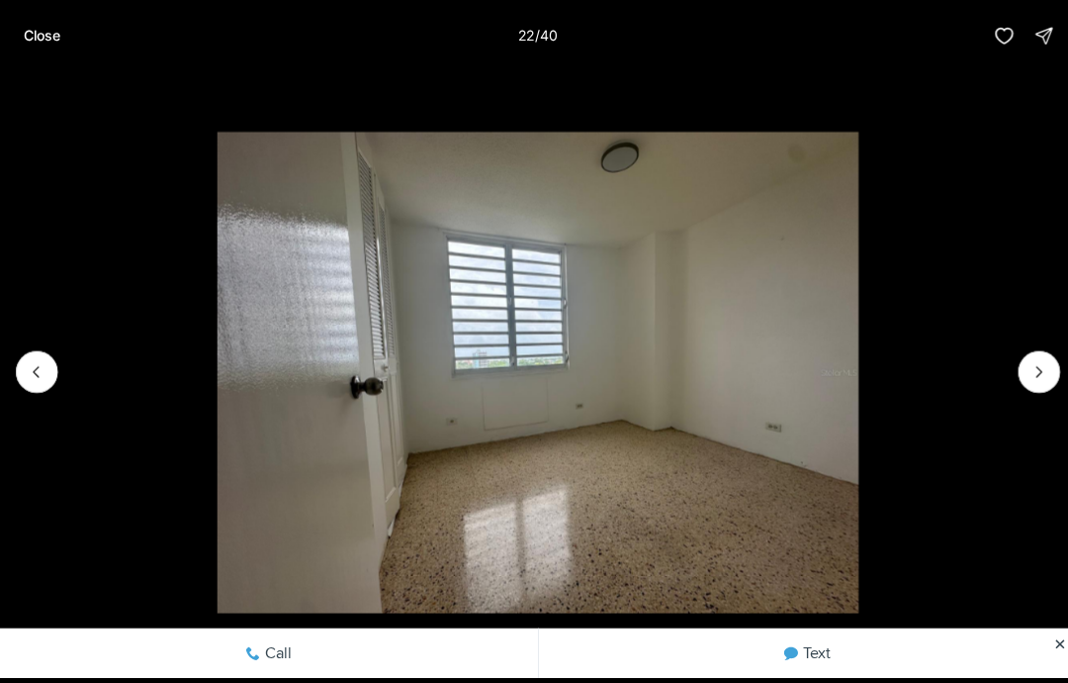
click at [1030, 369] on icon "Next slide" at bounding box center [1032, 369] width 20 height 20
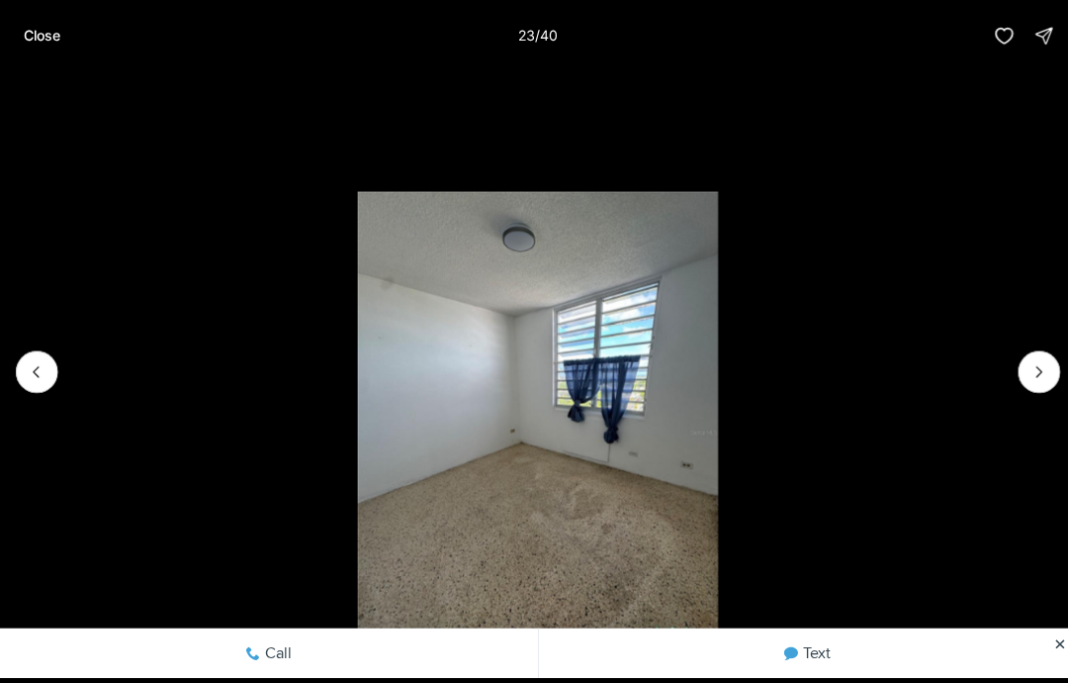
click at [1030, 368] on icon "Next slide" at bounding box center [1032, 369] width 20 height 20
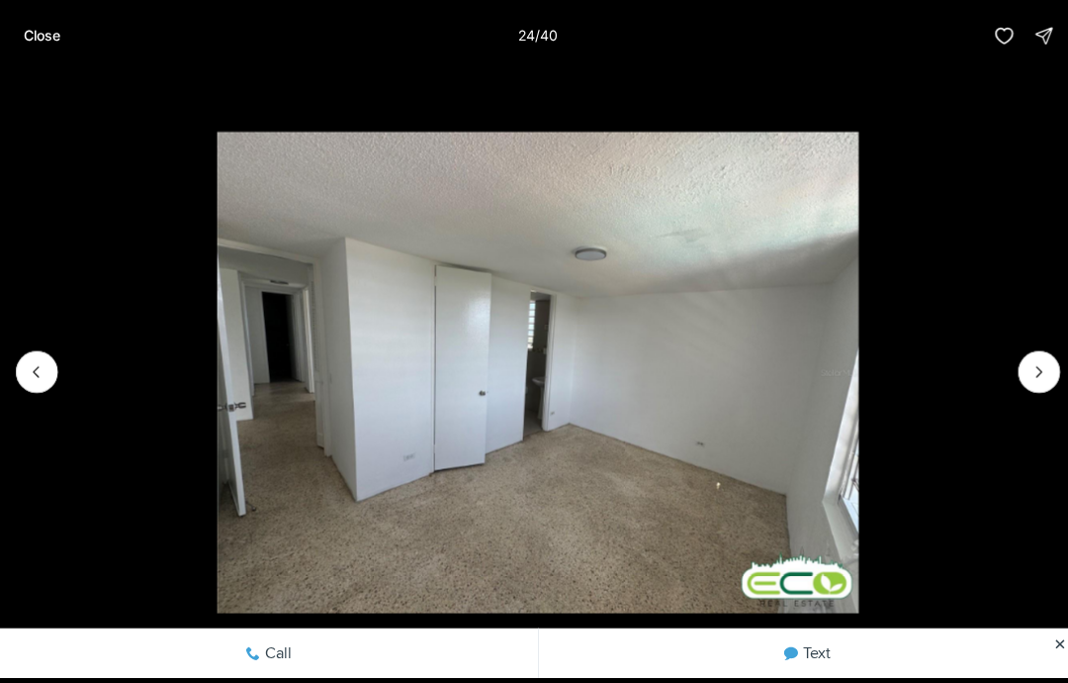
click at [1027, 369] on icon "Next slide" at bounding box center [1032, 369] width 20 height 20
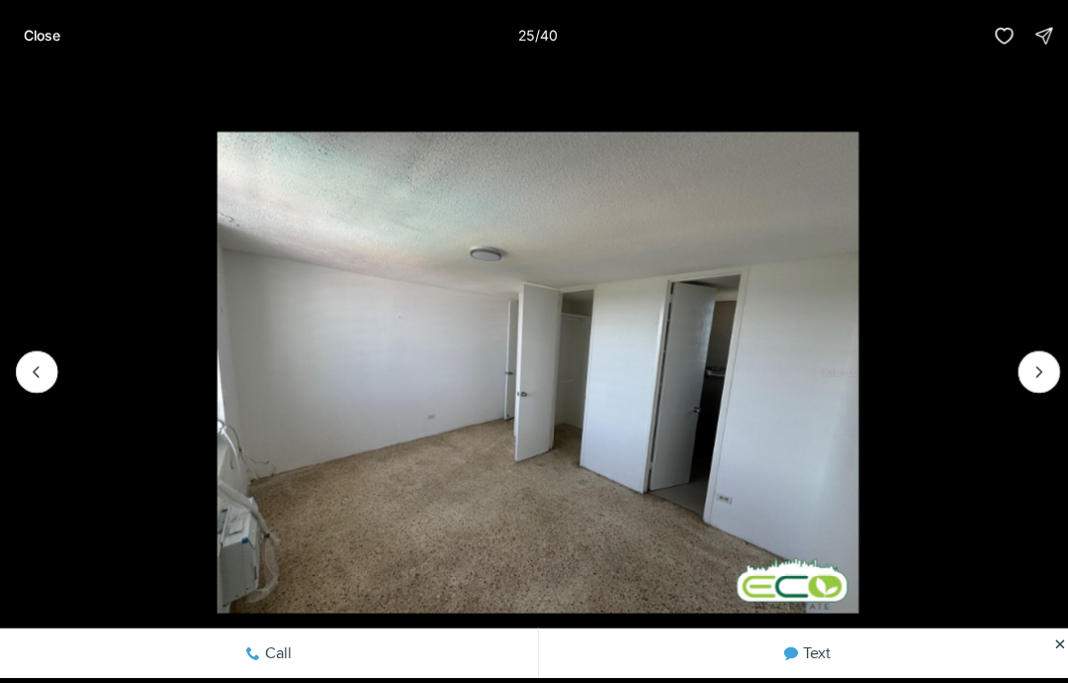
click at [1033, 367] on icon "Next slide" at bounding box center [1032, 369] width 5 height 10
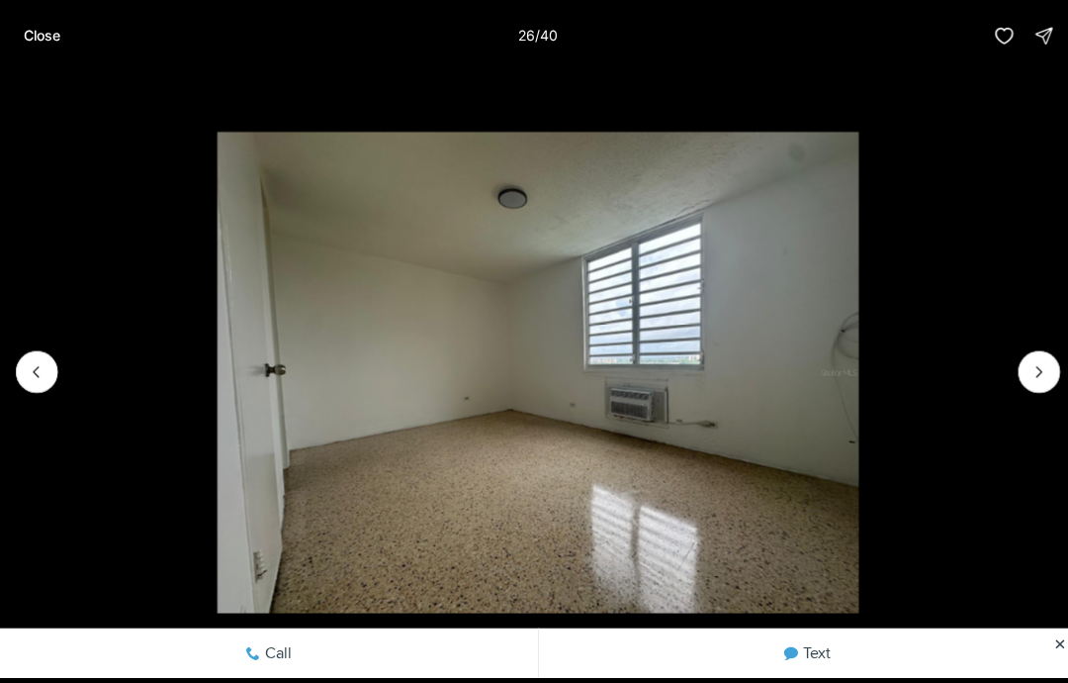
click at [1012, 369] on button "Next slide" at bounding box center [1032, 369] width 42 height 42
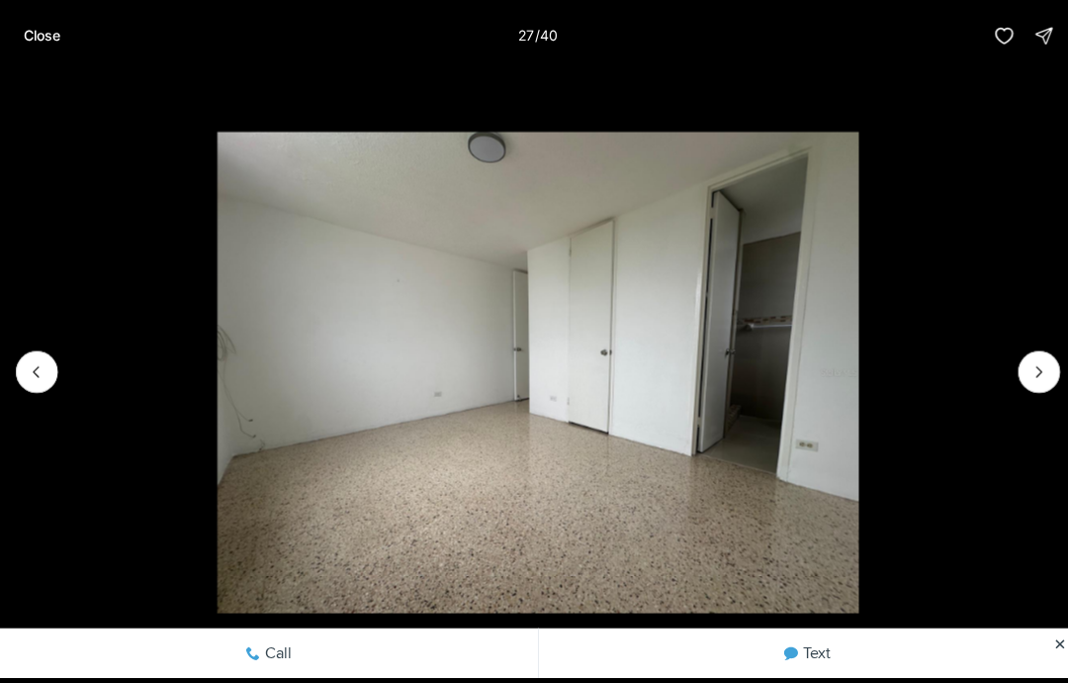
click at [1024, 376] on icon "Next slide" at bounding box center [1032, 369] width 20 height 20
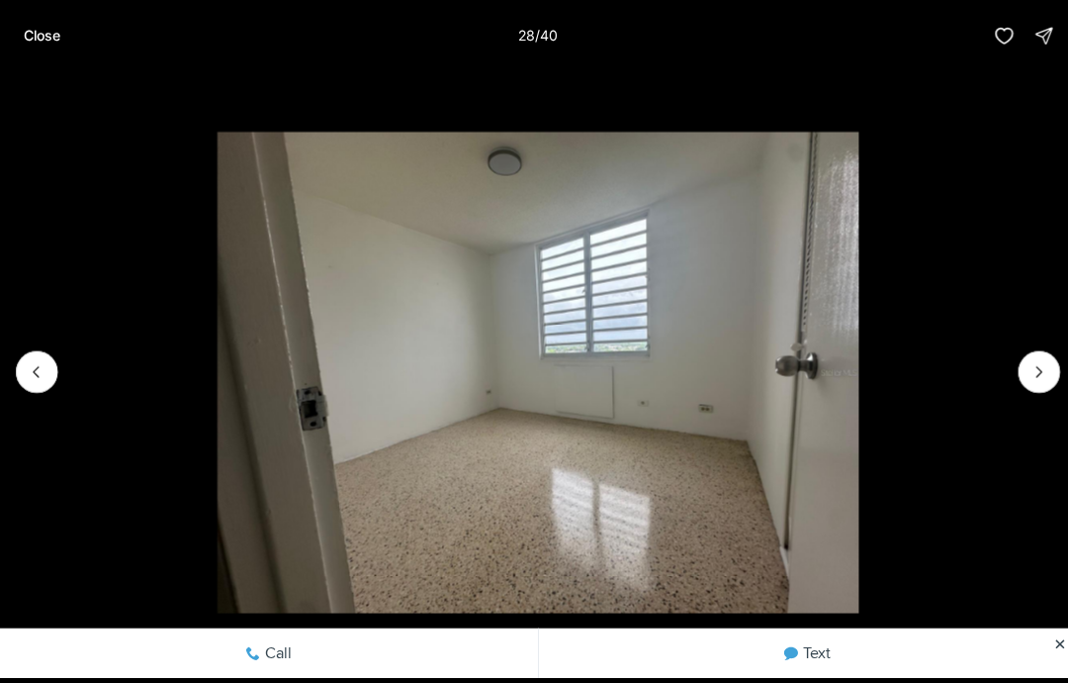
click at [1025, 376] on icon "Next slide" at bounding box center [1032, 369] width 20 height 20
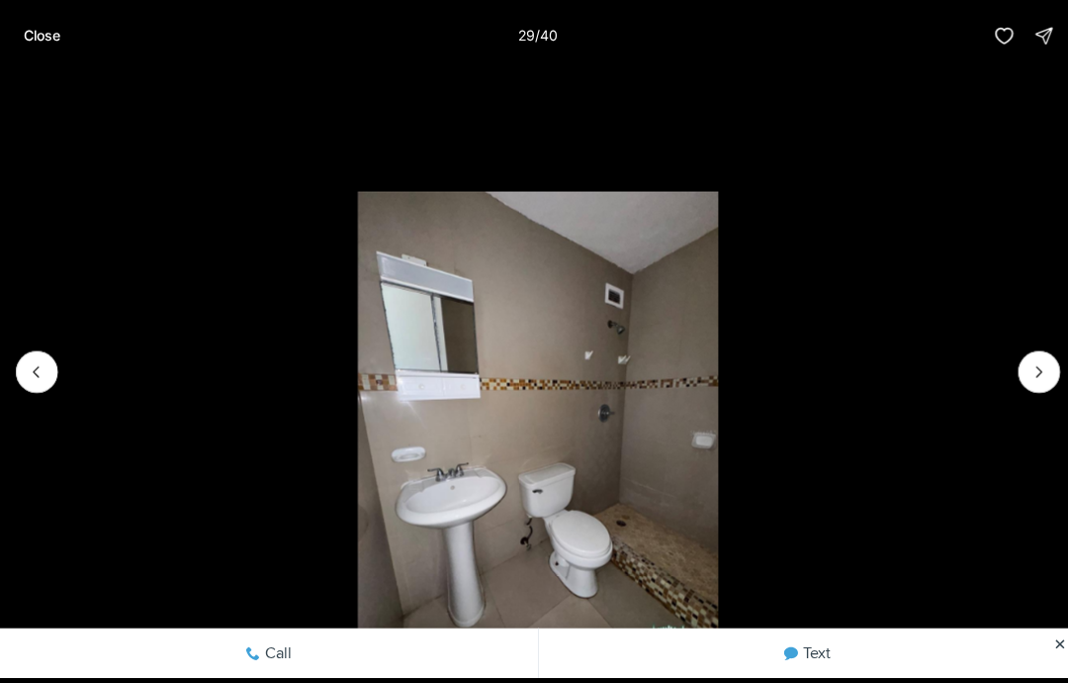
click at [1032, 377] on icon "Next slide" at bounding box center [1032, 369] width 20 height 20
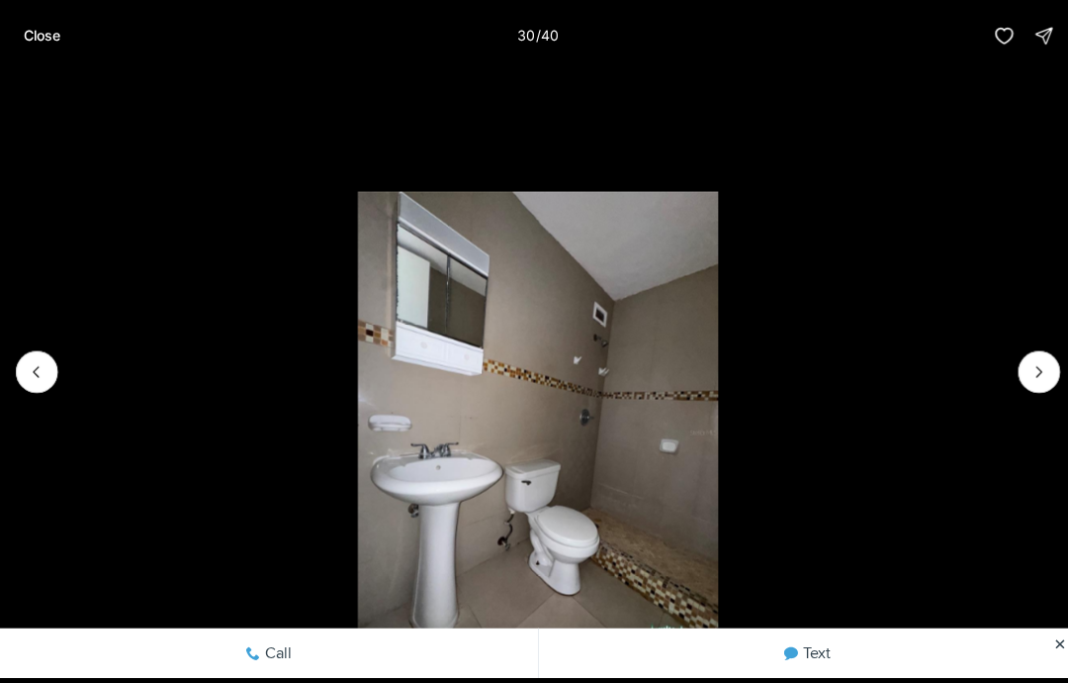
click at [1026, 378] on icon "Next slide" at bounding box center [1032, 369] width 20 height 20
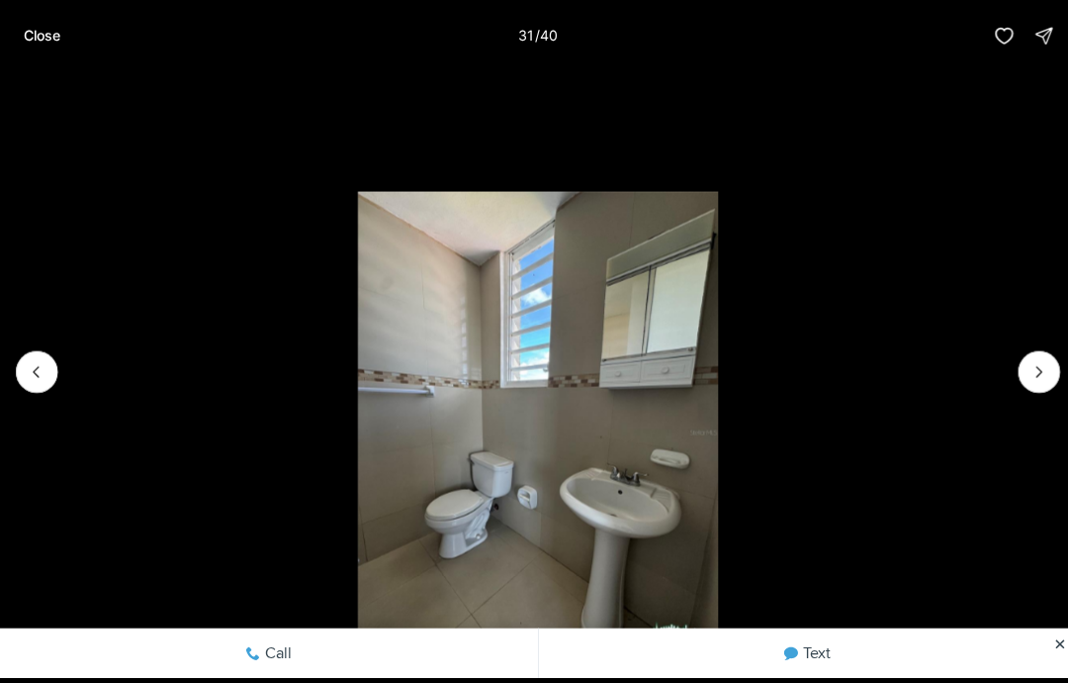
click at [1055, 386] on li "31 of 40" at bounding box center [534, 369] width 1068 height 596
click at [40, 40] on p "Close" at bounding box center [42, 36] width 37 height 16
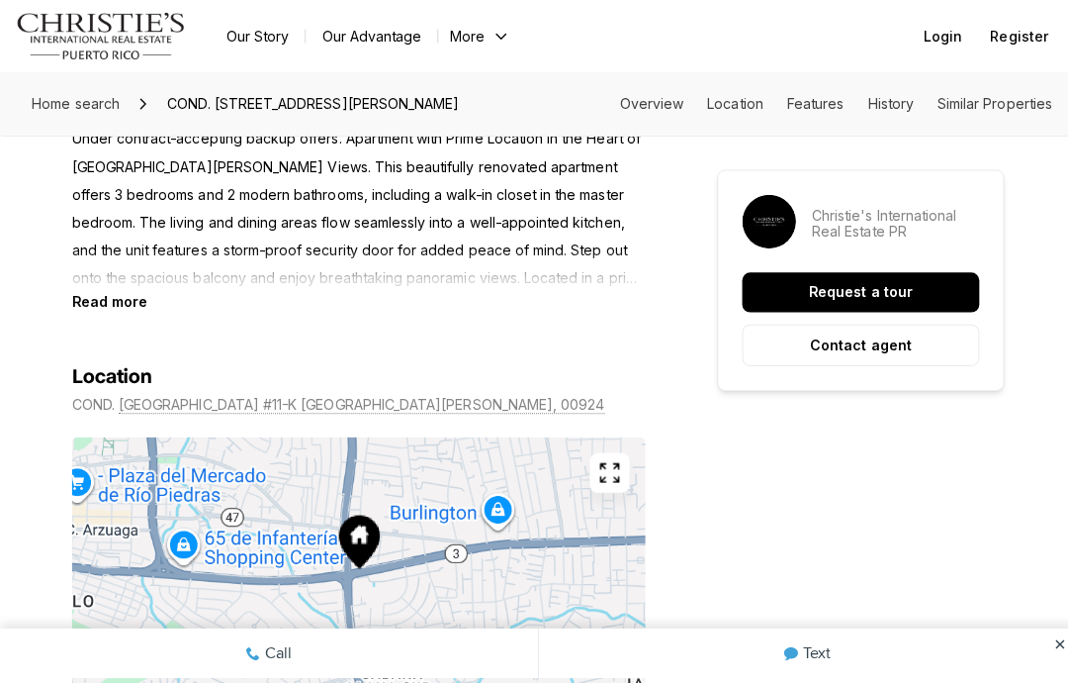
scroll to position [961, 0]
click at [848, 338] on p "Contact agent" at bounding box center [854, 342] width 101 height 16
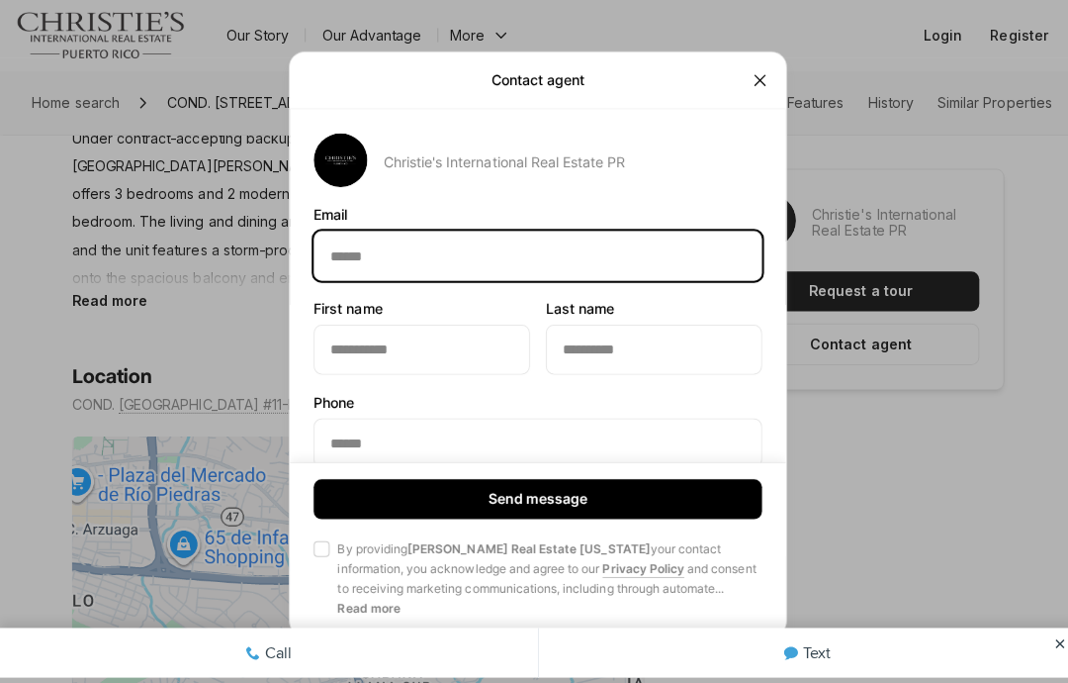
click at [352, 256] on input "Email Email" at bounding box center [534, 253] width 443 height 47
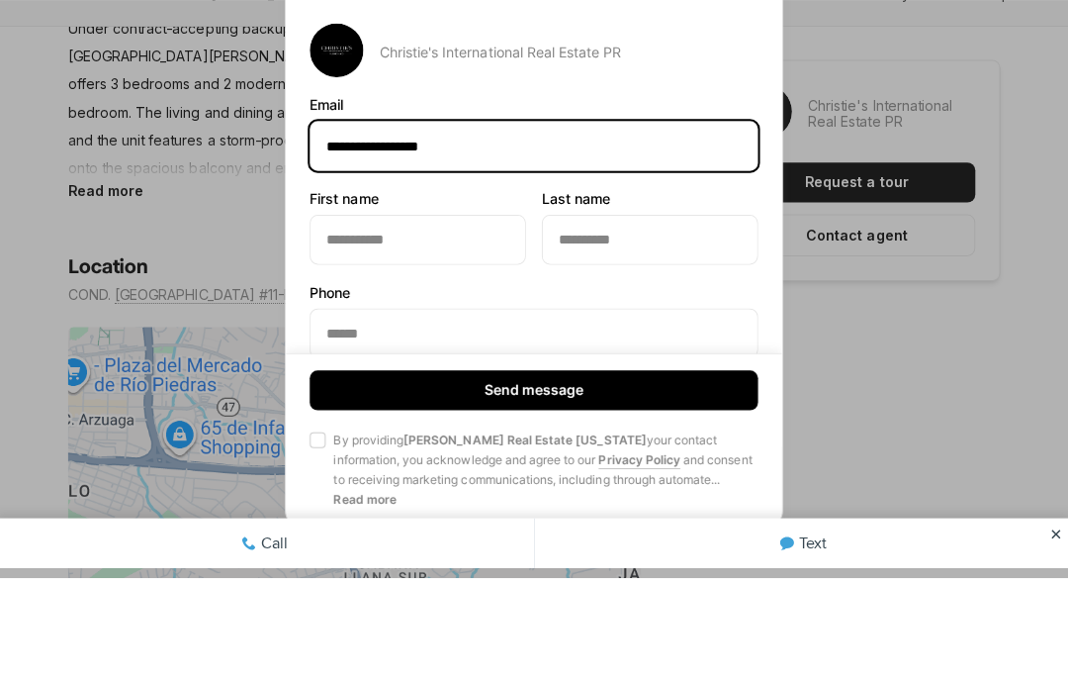
type input "**********"
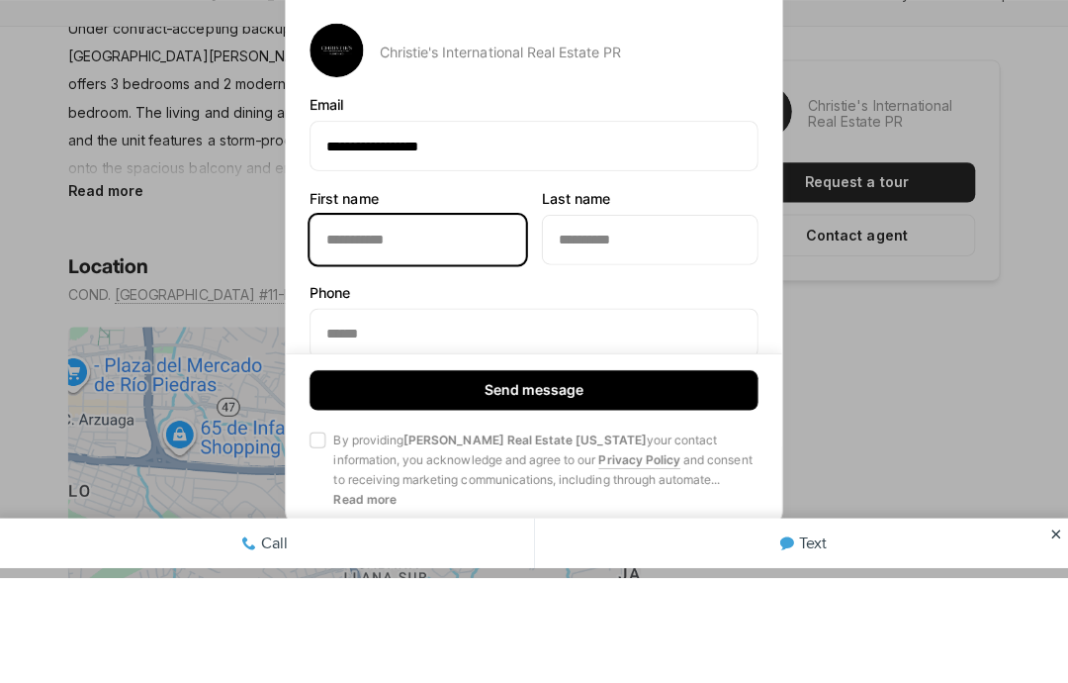
click at [337, 323] on input "First name First name" at bounding box center [419, 346] width 213 height 47
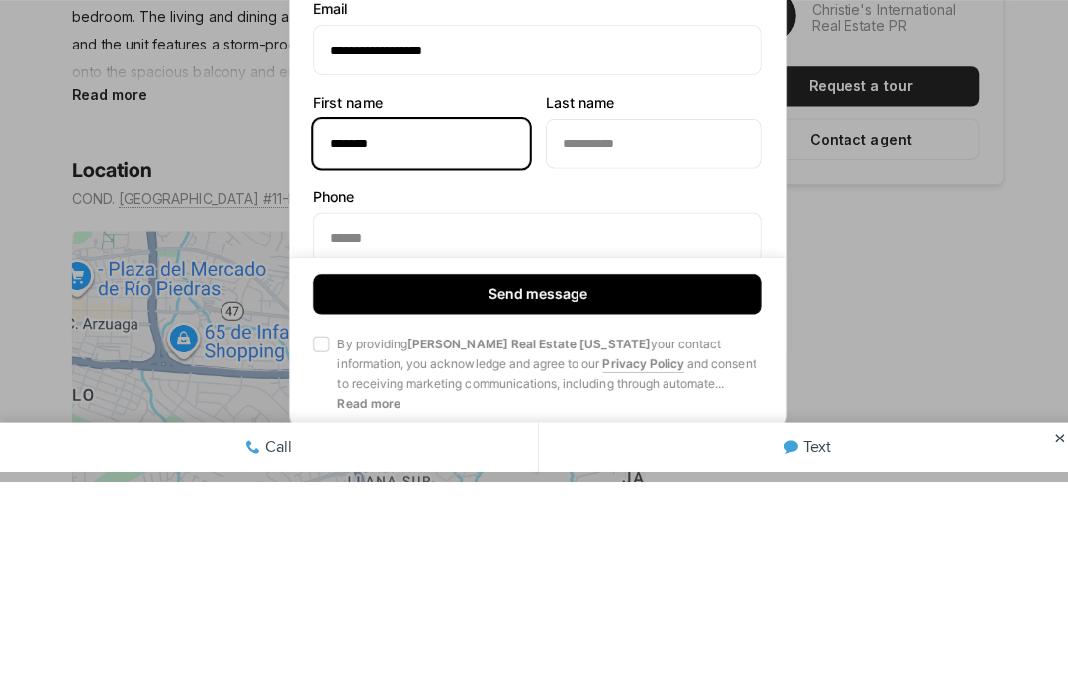
type input "*******"
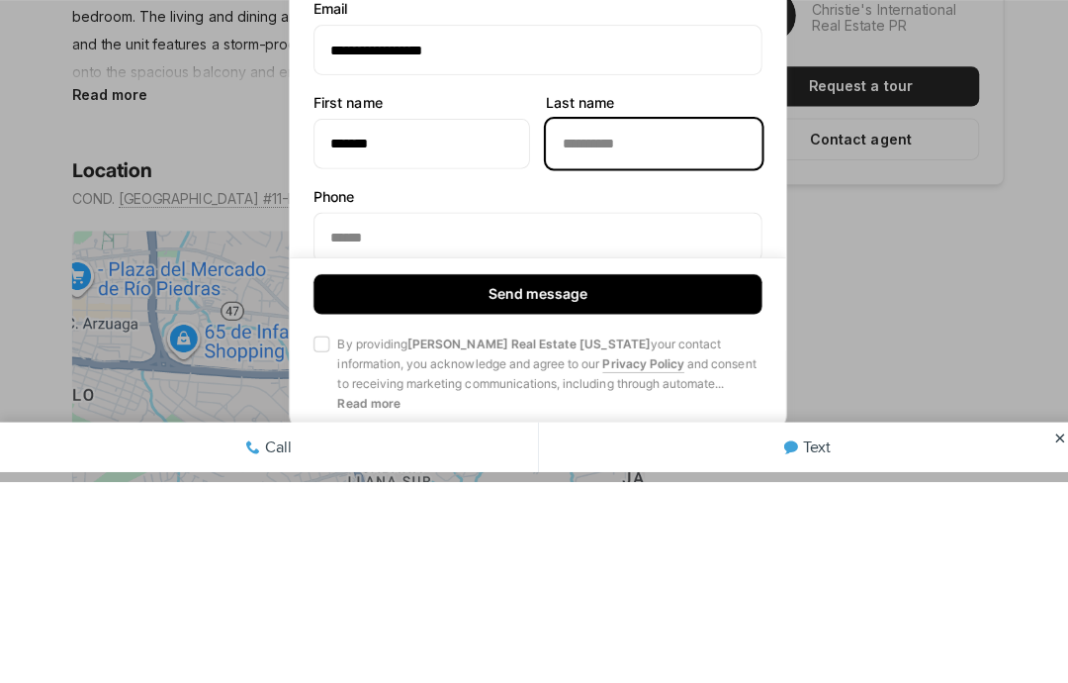
click at [667, 323] on input "Last name Last name" at bounding box center [649, 346] width 213 height 47
type input "******"
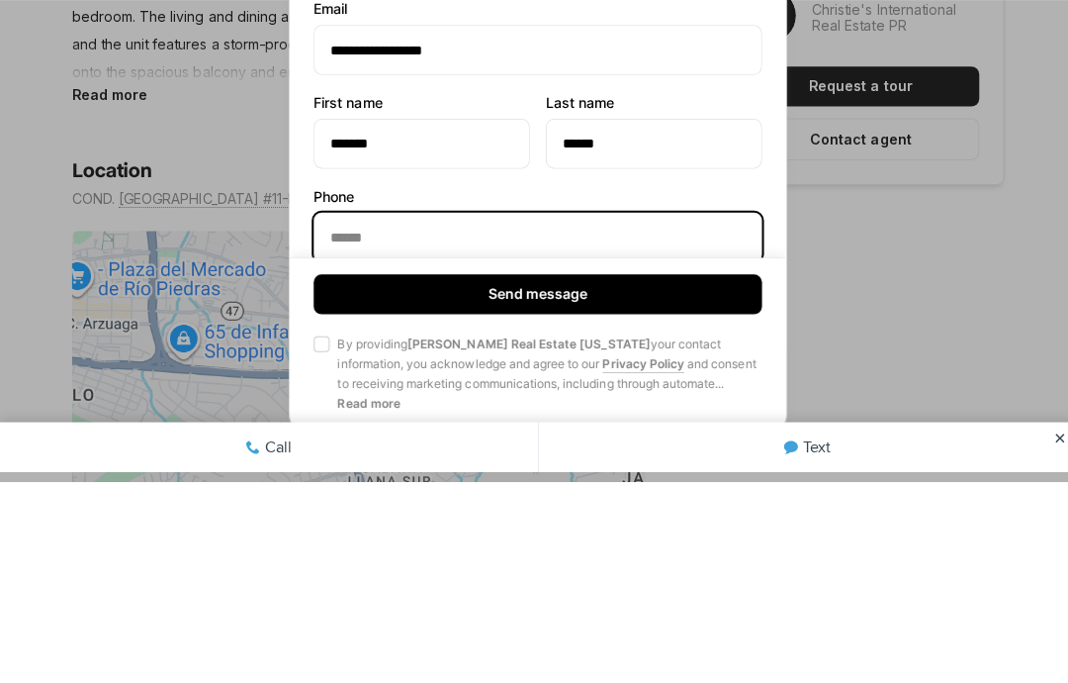
click at [369, 416] on input "Phone Phone" at bounding box center [534, 439] width 443 height 47
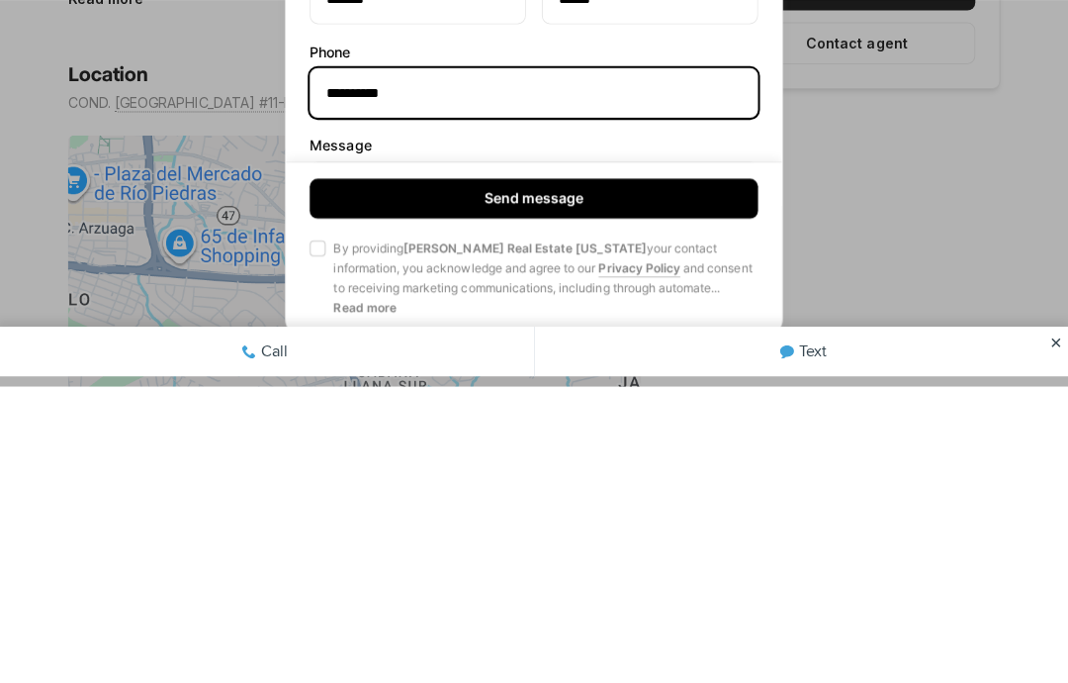
scroll to position [50, 0]
type input "**********"
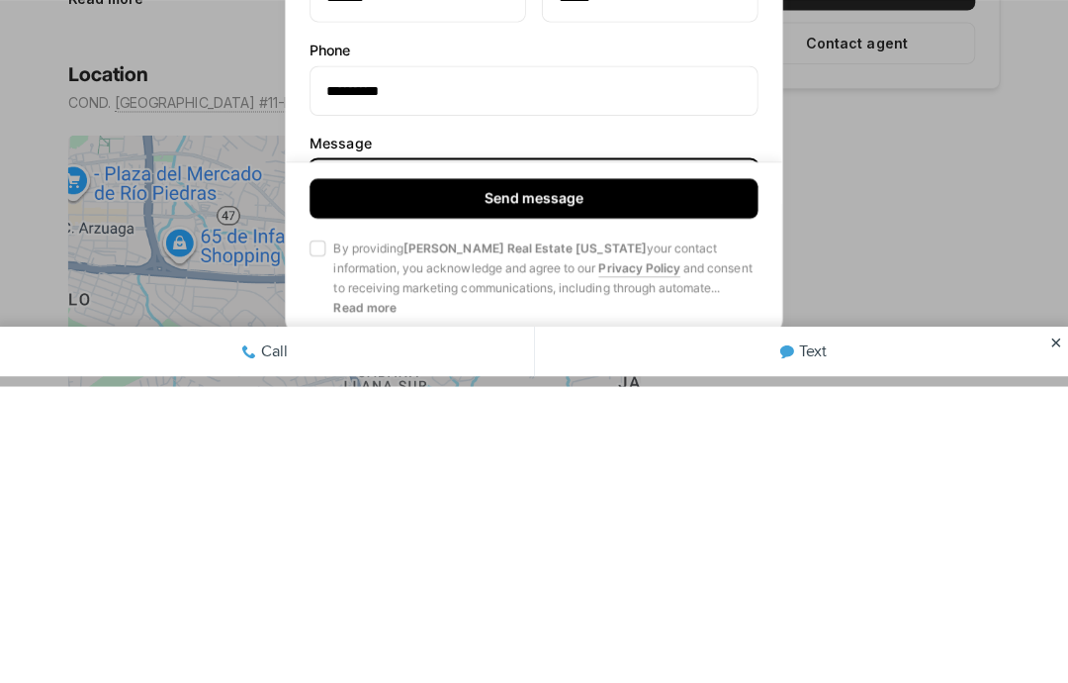
click at [352, 458] on textarea "**********" at bounding box center [534, 506] width 445 height 97
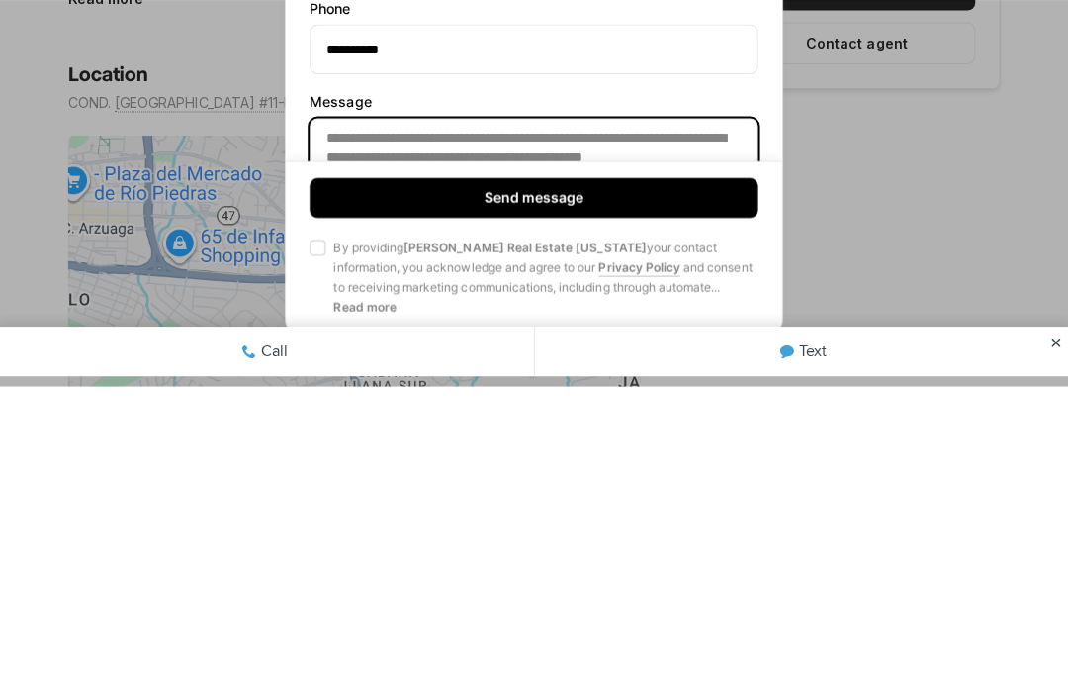
scroll to position [93, 0]
click at [585, 415] on textarea "**********" at bounding box center [534, 463] width 445 height 97
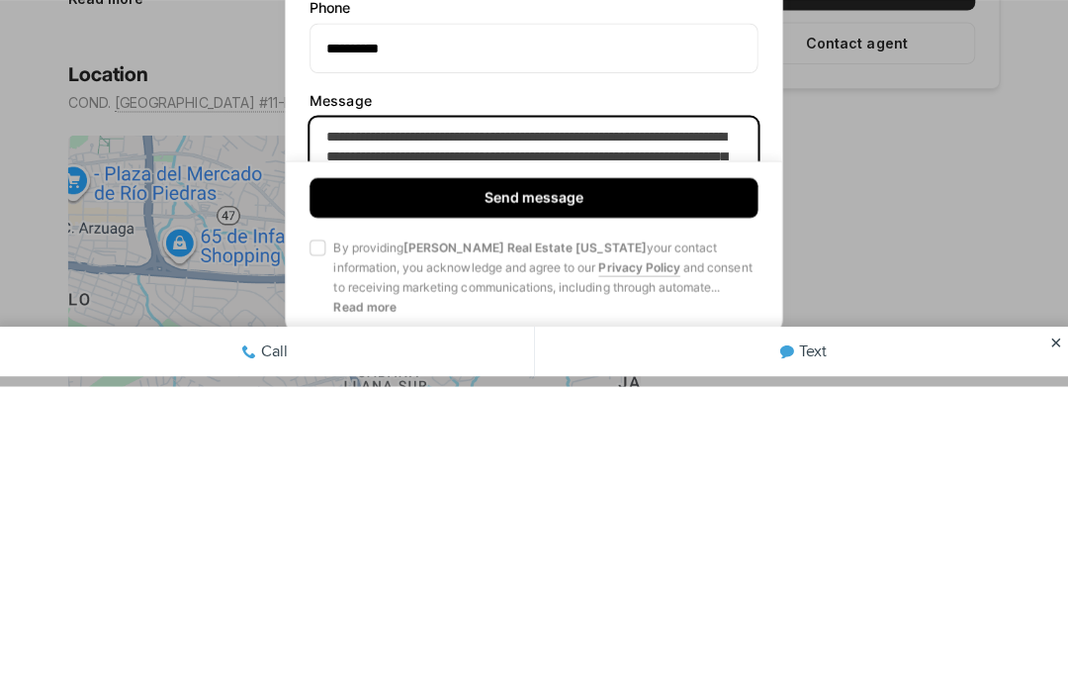
type textarea "**********"
click at [689, 476] on button "Send message" at bounding box center [534, 496] width 445 height 40
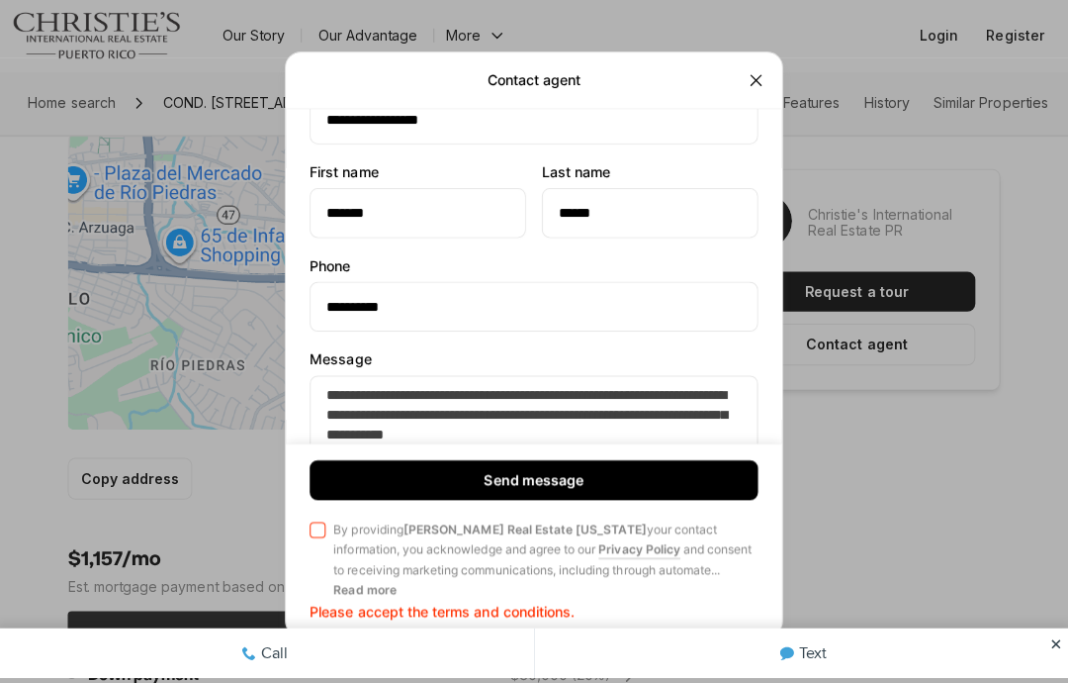
scroll to position [140, 0]
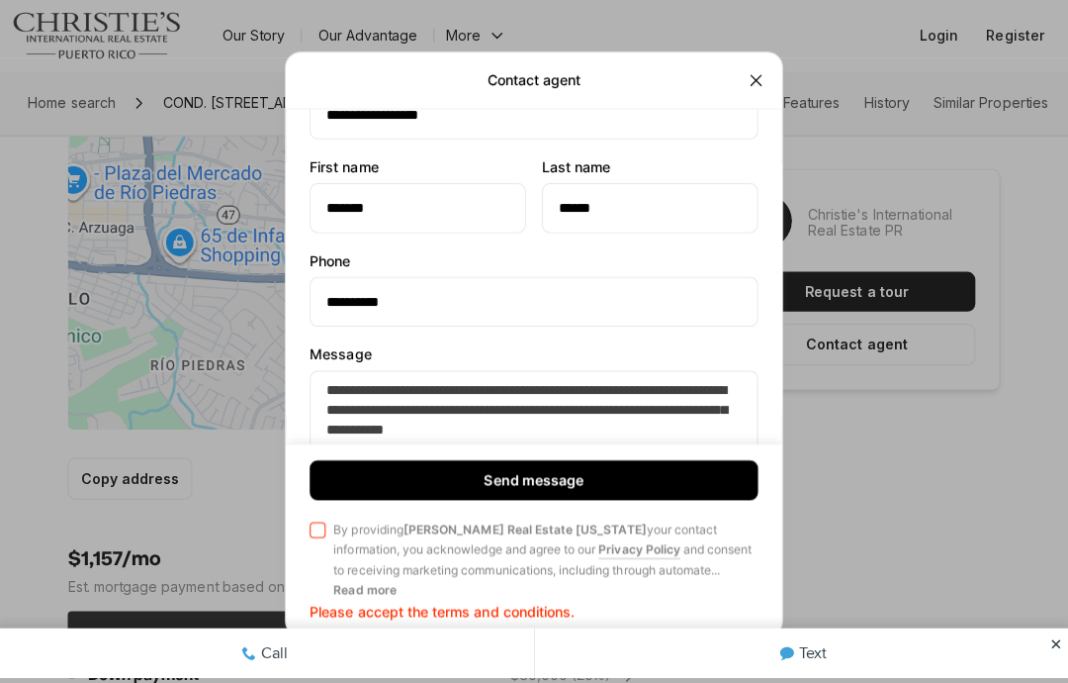
click at [319, 533] on button "Agree to Privacy Policy By providing Christie's Real Estate Puerto Rico your co…" at bounding box center [320, 525] width 16 height 16
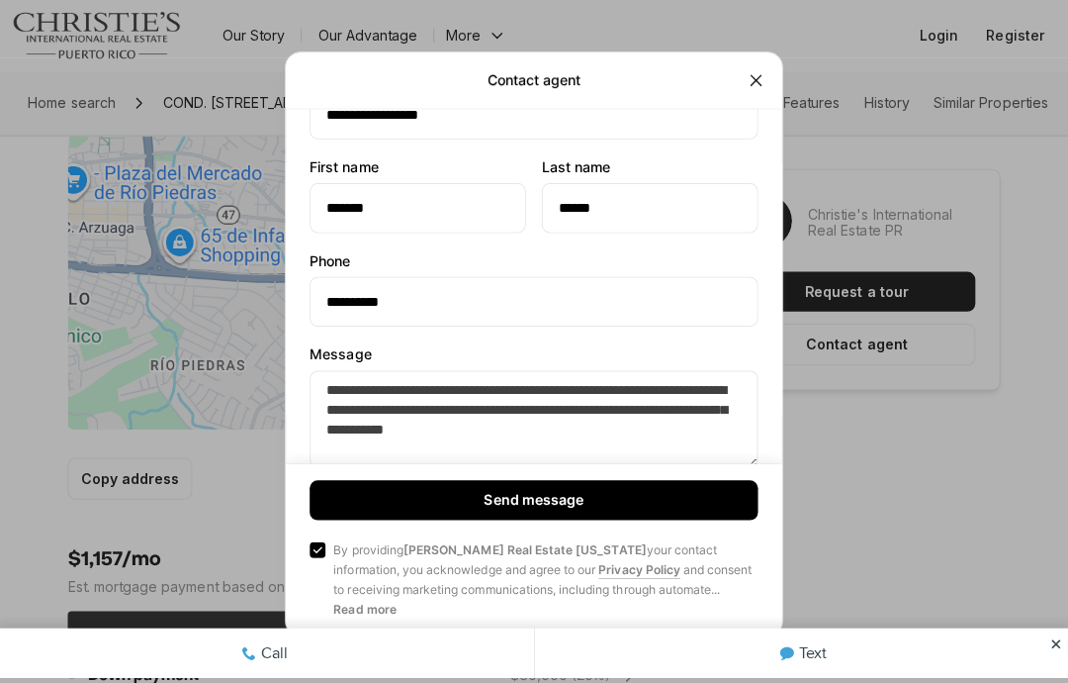
click at [681, 515] on button "Send message" at bounding box center [534, 496] width 445 height 40
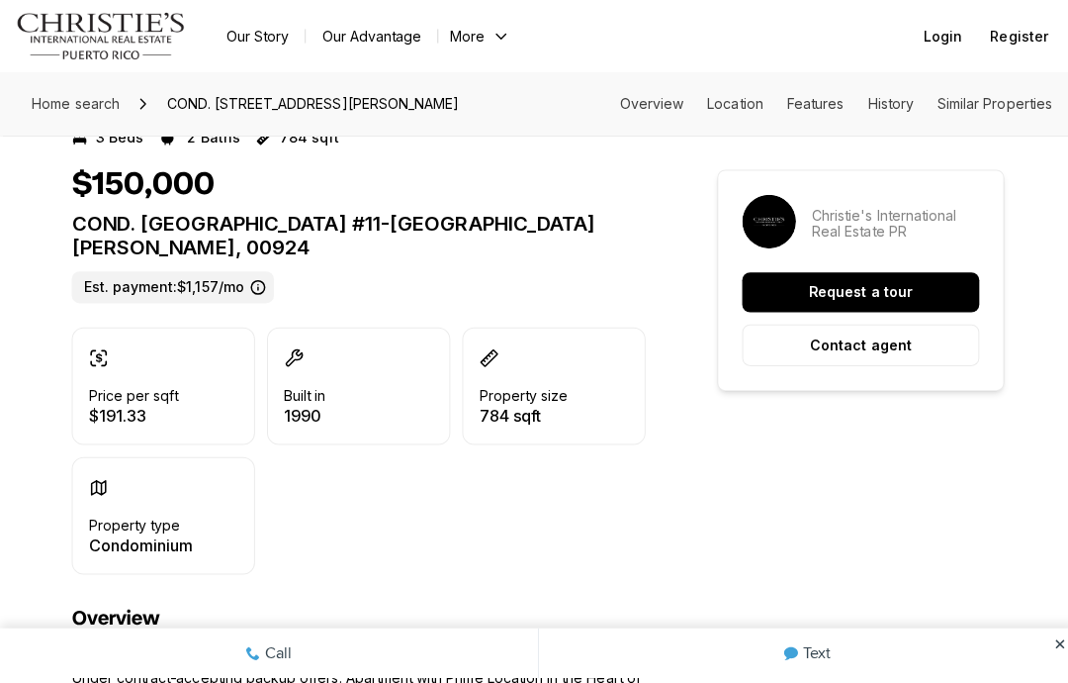
scroll to position [423, 0]
